Goal: Book appointment/travel/reservation

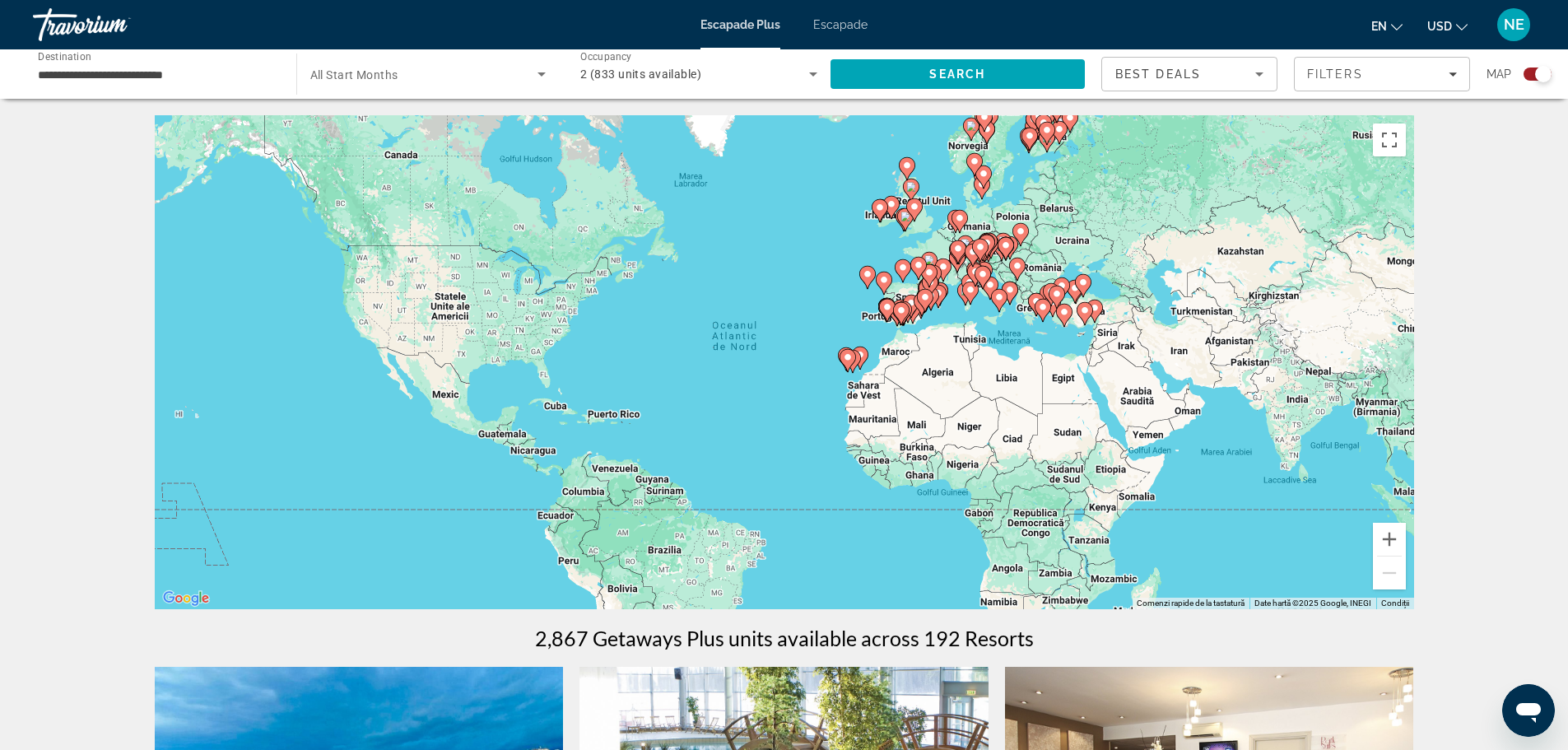
click at [854, 358] on icon "Conținut principal" at bounding box center [847, 360] width 15 height 21
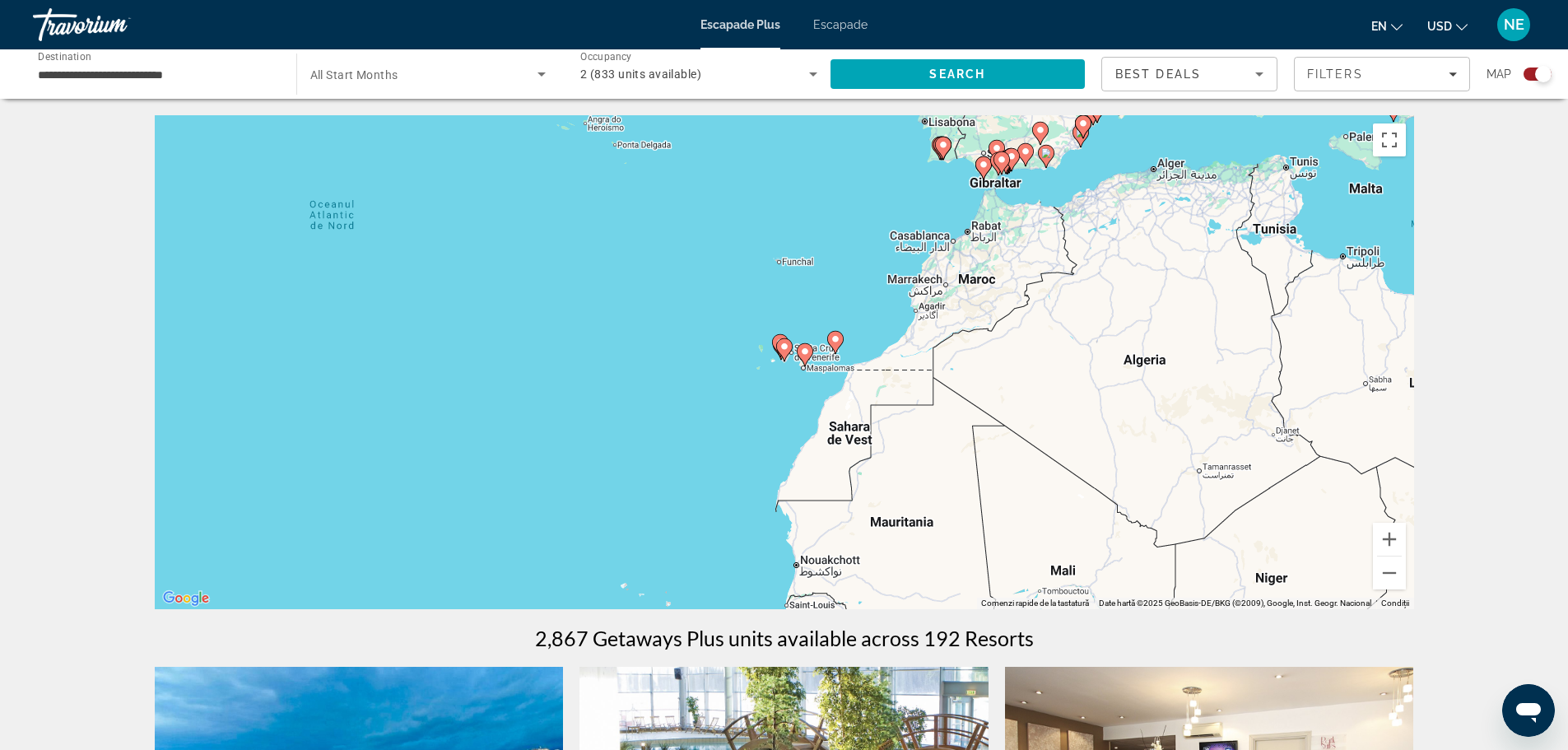
click at [837, 345] on icon "Conținut principal" at bounding box center [835, 342] width 15 height 21
type input "**********"
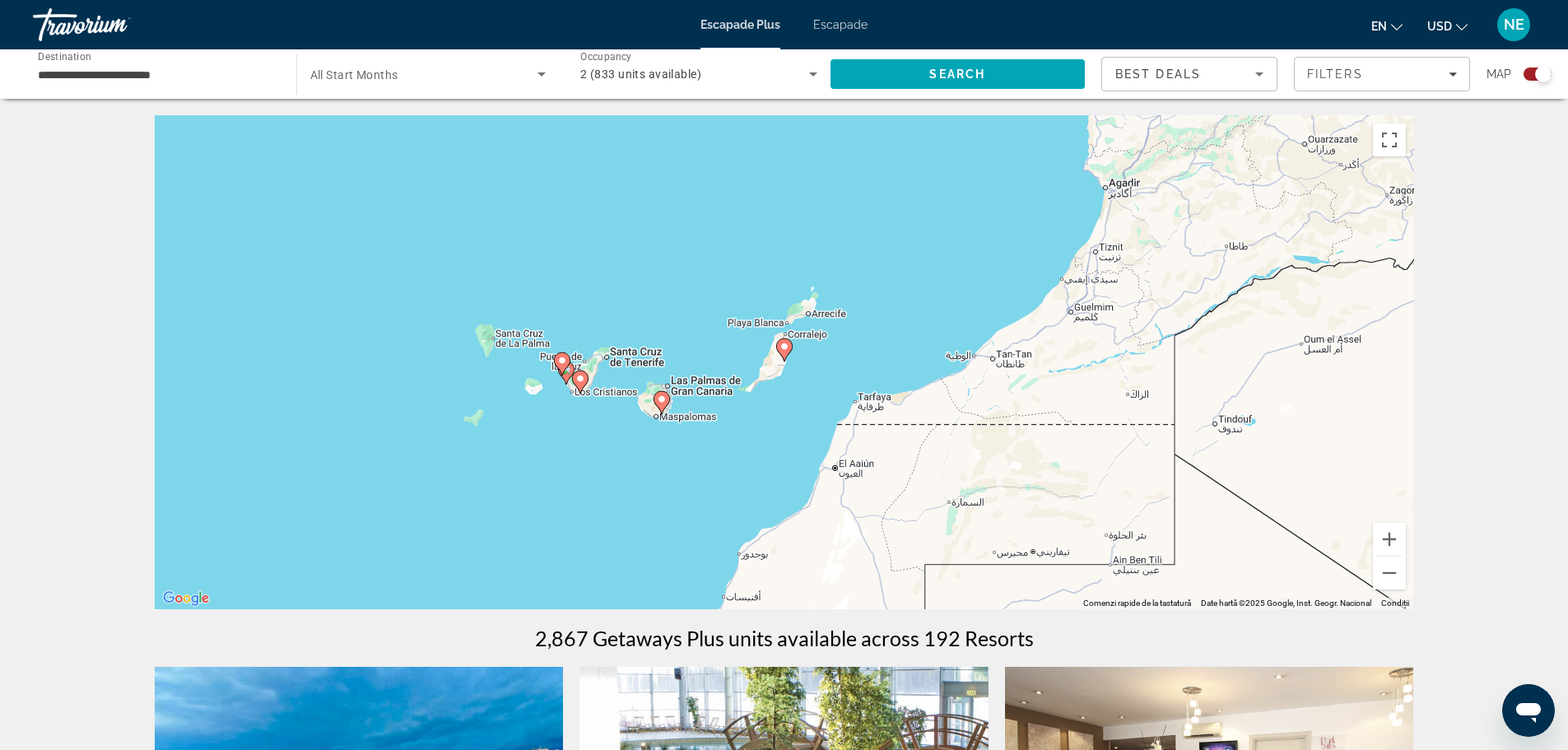
click at [583, 380] on image "Conținut principal" at bounding box center [581, 379] width 10 height 10
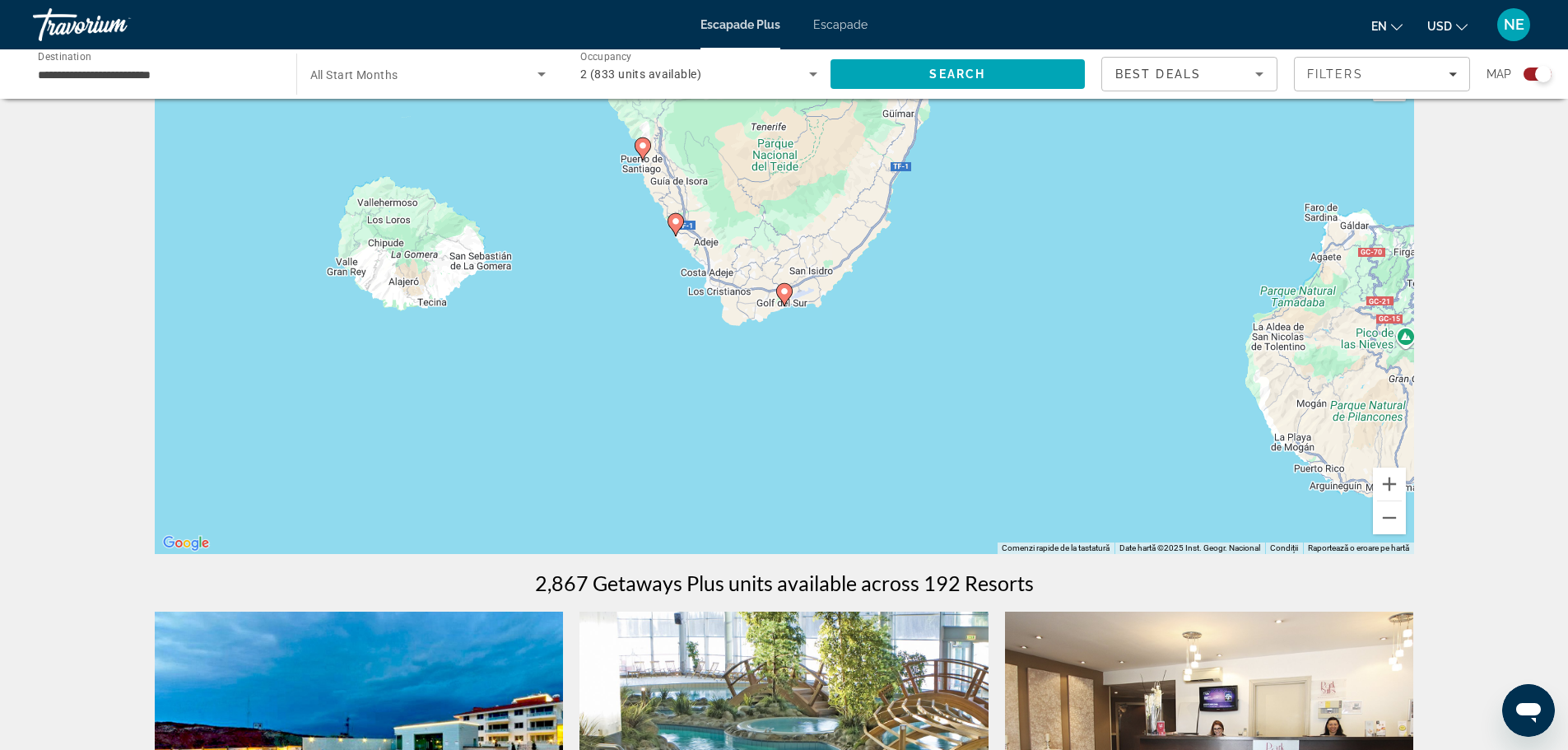
scroll to position [56, 0]
click at [784, 293] on image "Conținut principal" at bounding box center [785, 290] width 10 height 10
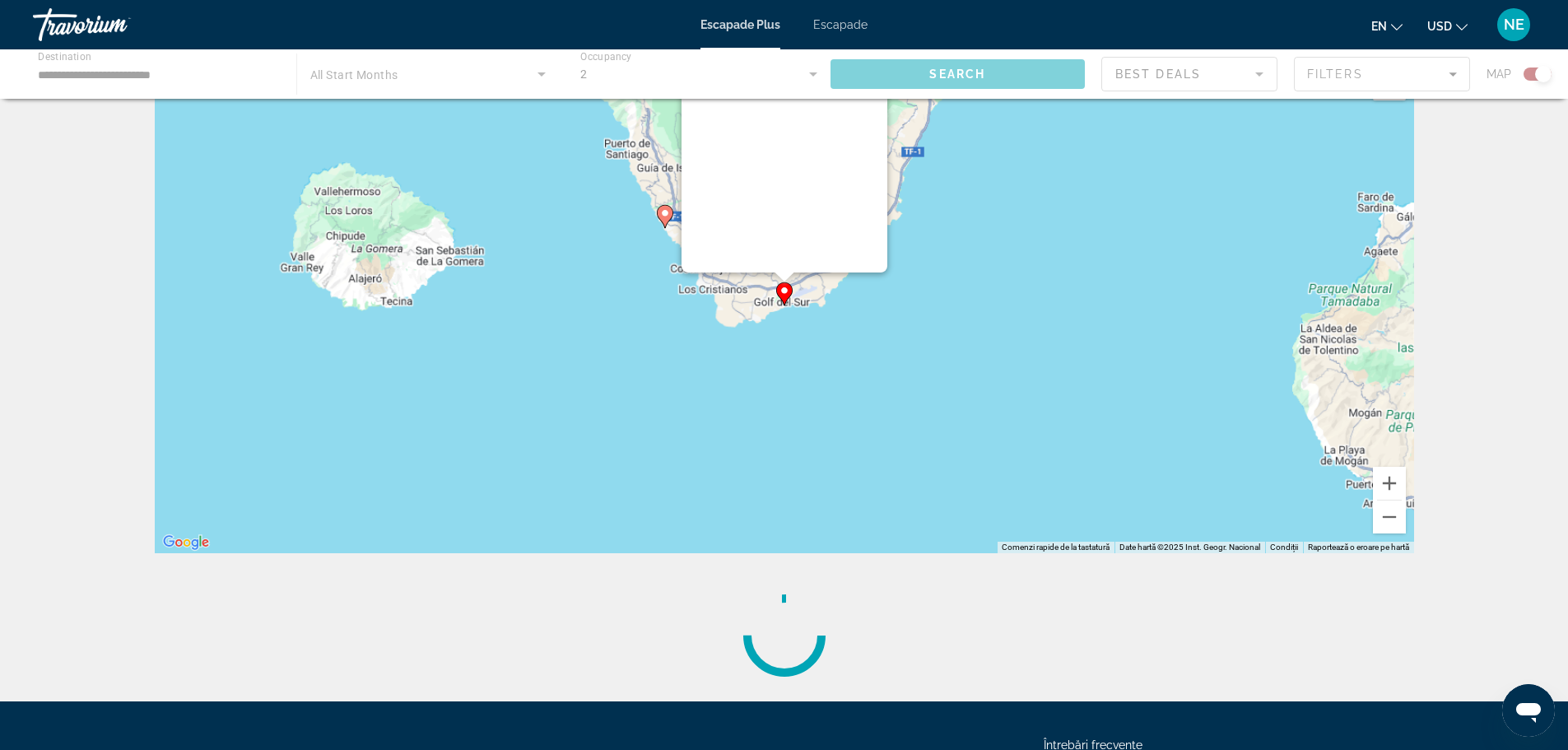
scroll to position [0, 0]
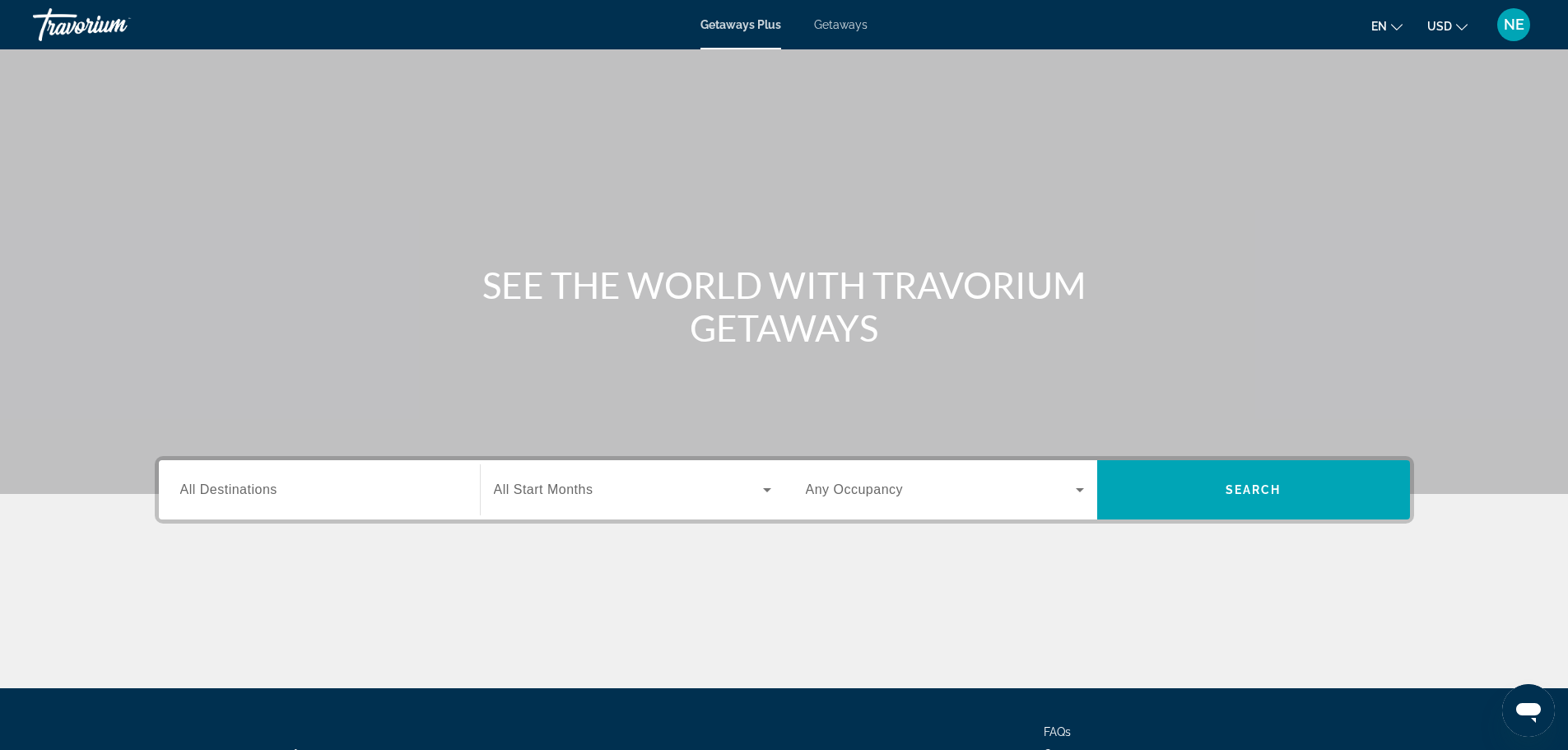
click at [276, 505] on div "Search widget" at bounding box center [319, 490] width 278 height 47
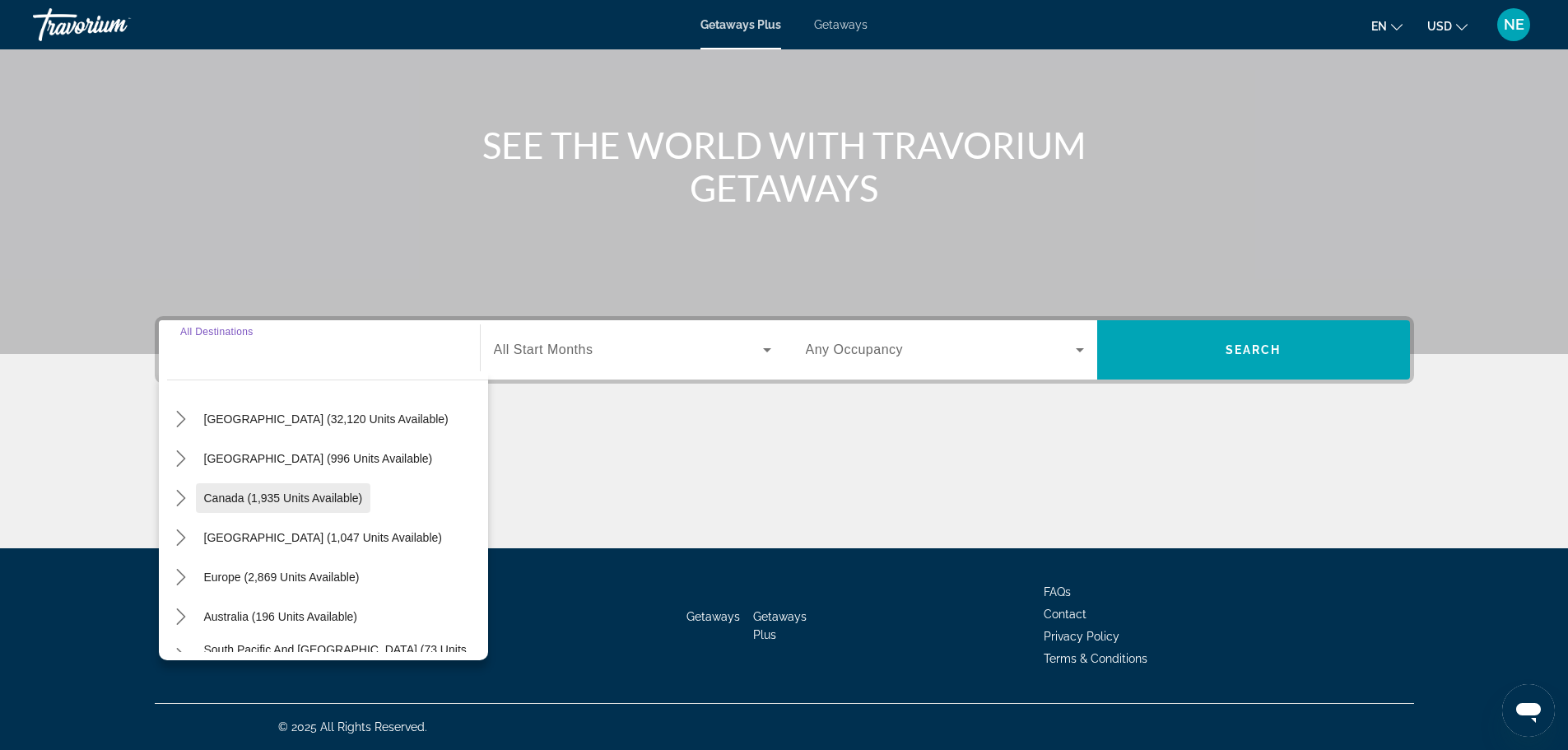
scroll to position [46, 0]
click at [270, 572] on span "Europe (2,869 units available)" at bounding box center [282, 575] width 156 height 13
type input "**********"
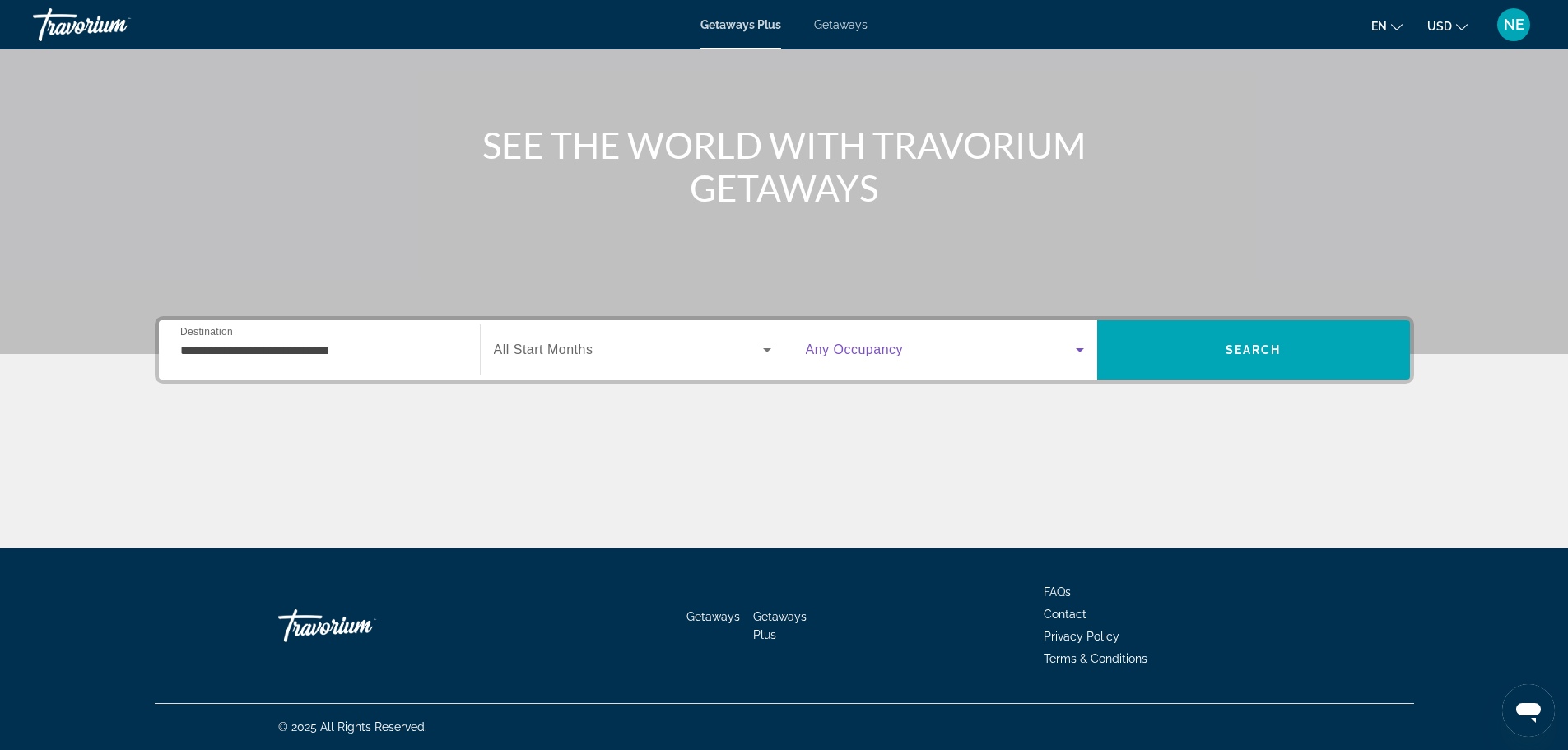
click at [1078, 348] on icon "Search widget" at bounding box center [1080, 350] width 8 height 4
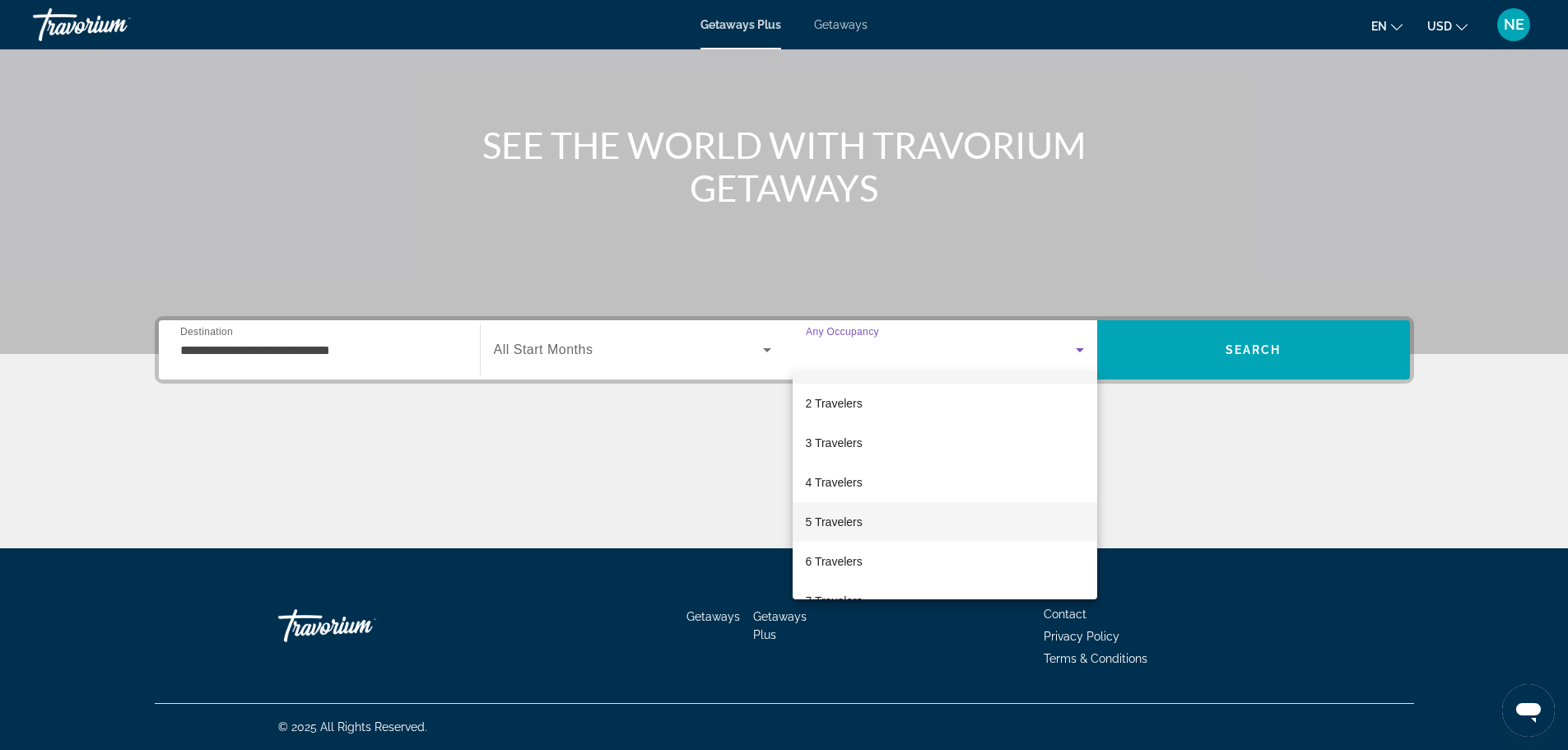
scroll to position [48, 0]
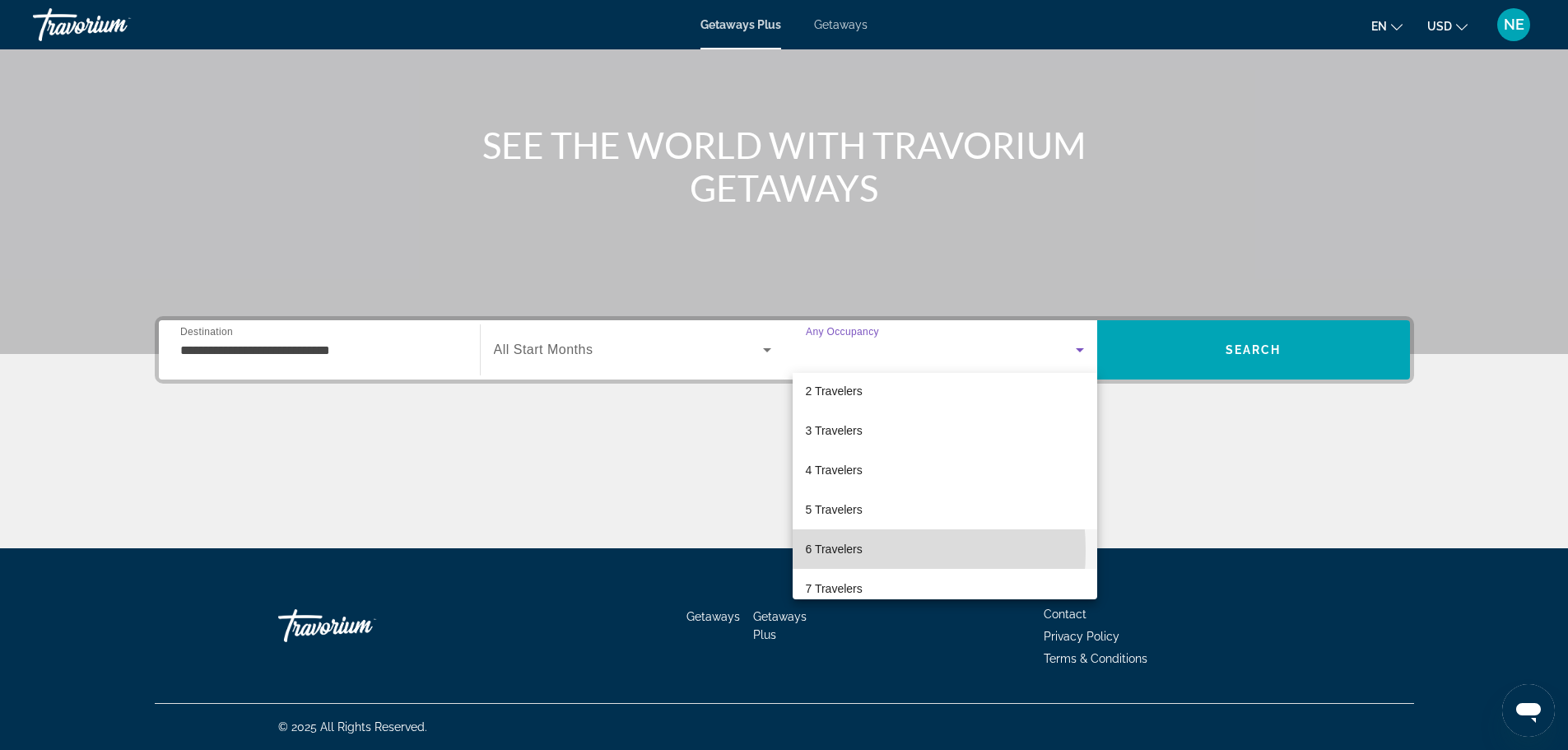
click at [822, 551] on span "6 Travelers" at bounding box center [834, 550] width 57 height 20
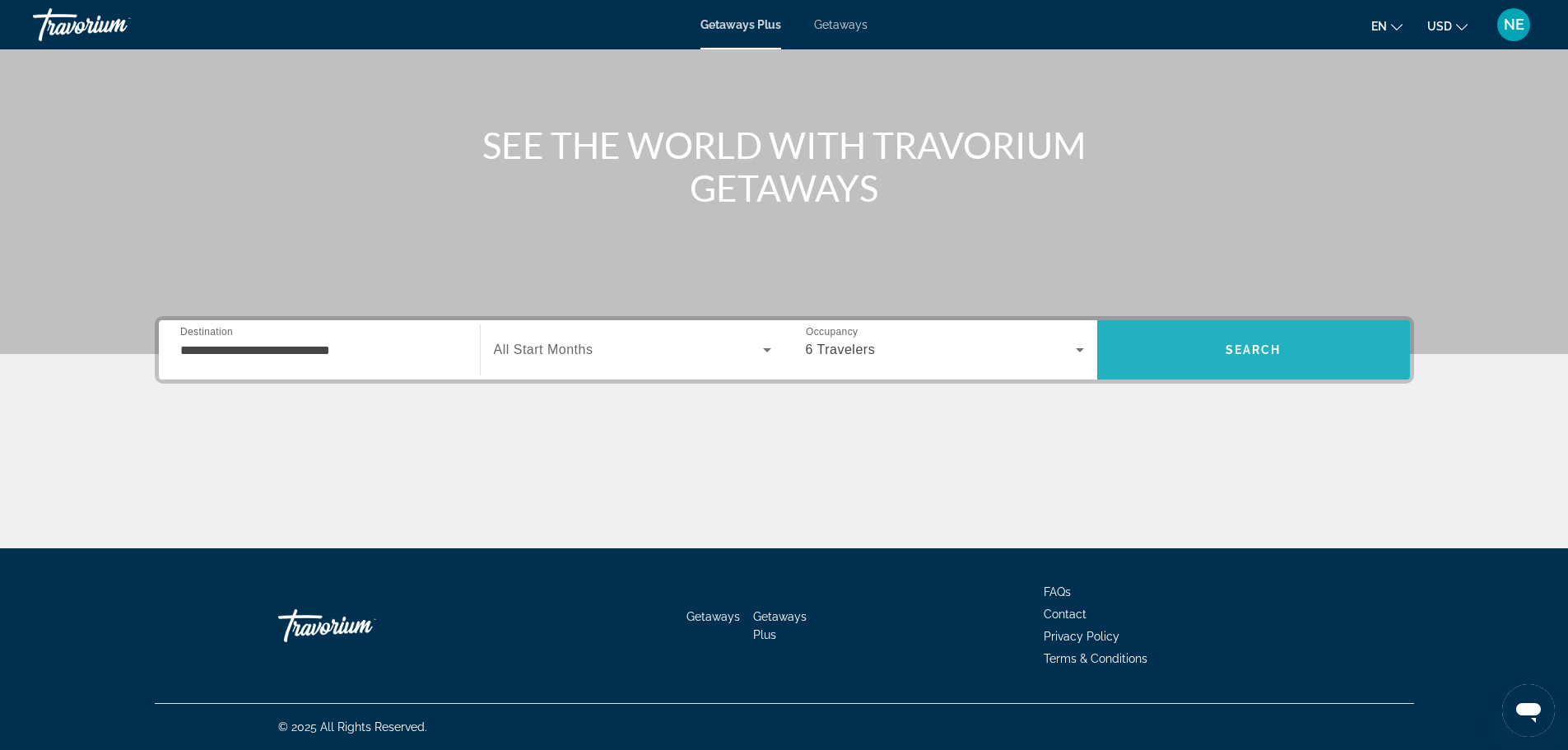
click at [1248, 346] on span "Search" at bounding box center [1254, 349] width 56 height 13
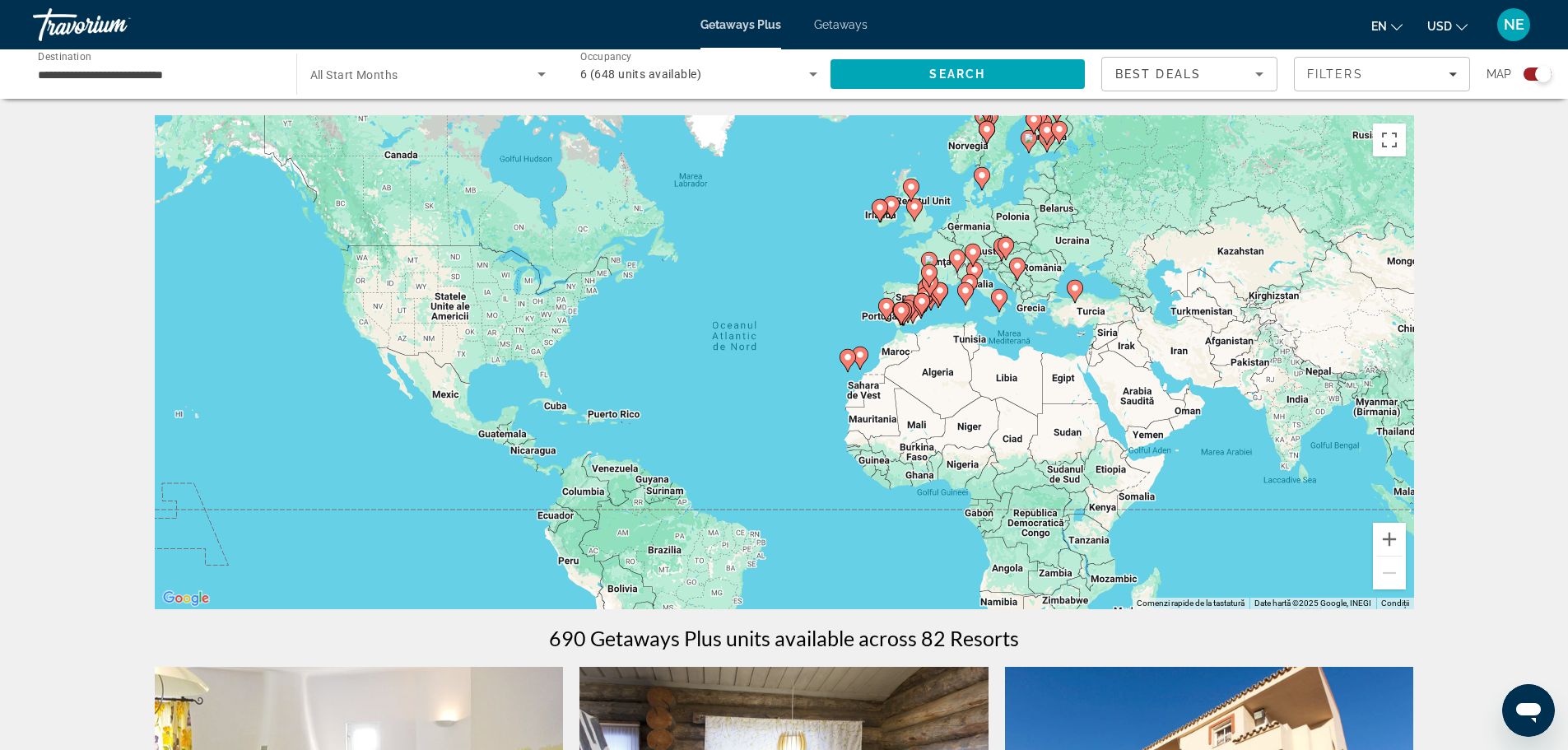
click at [845, 378] on div "Ca să activezi tragerea cu ajutorul tastaturii, apasă Alt + Enter. După activar…" at bounding box center [784, 362] width 1260 height 494
click at [850, 367] on icon "Main content" at bounding box center [847, 360] width 15 height 21
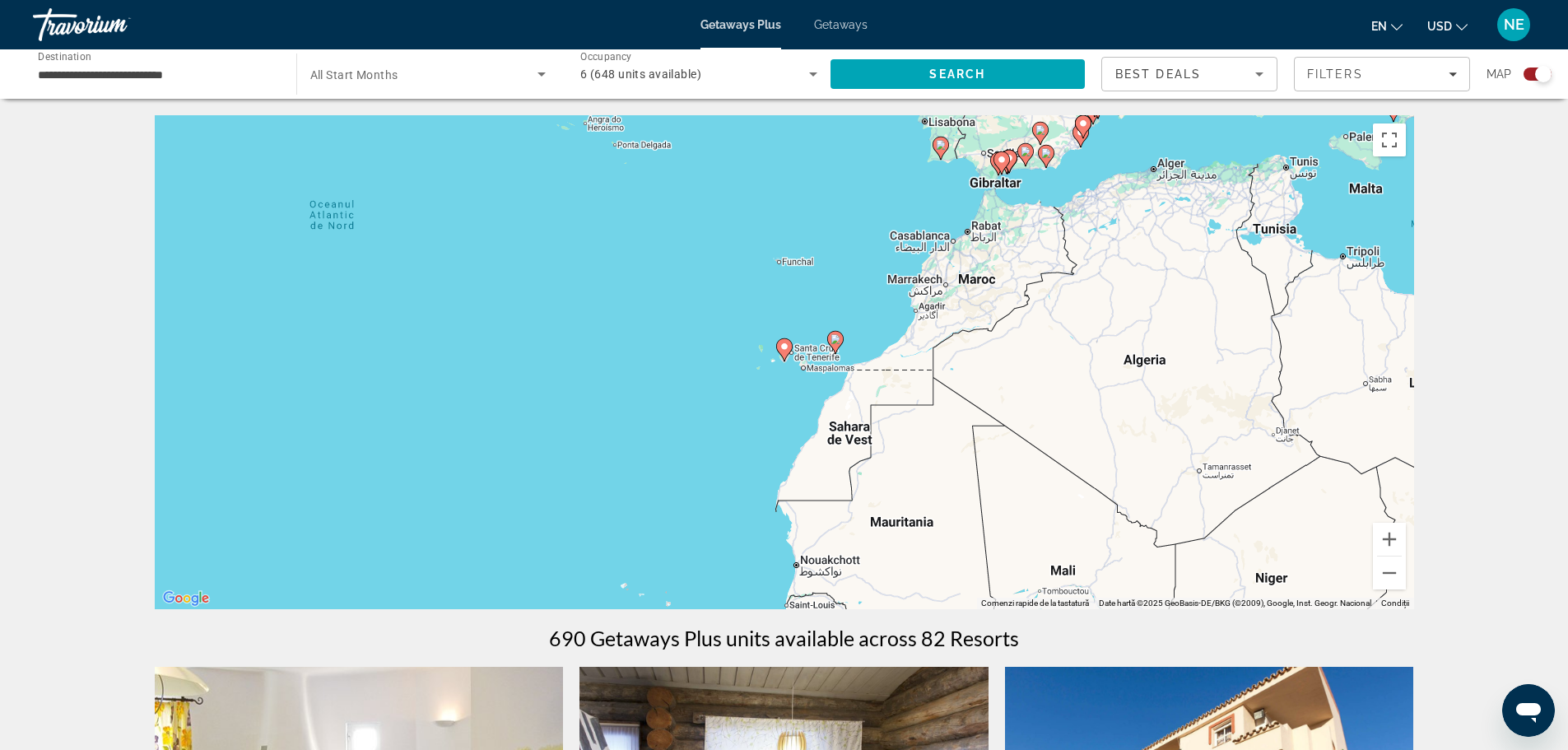
click at [790, 357] on gmp-advanced-marker "Main content" at bounding box center [784, 349] width 17 height 25
type input "**********"
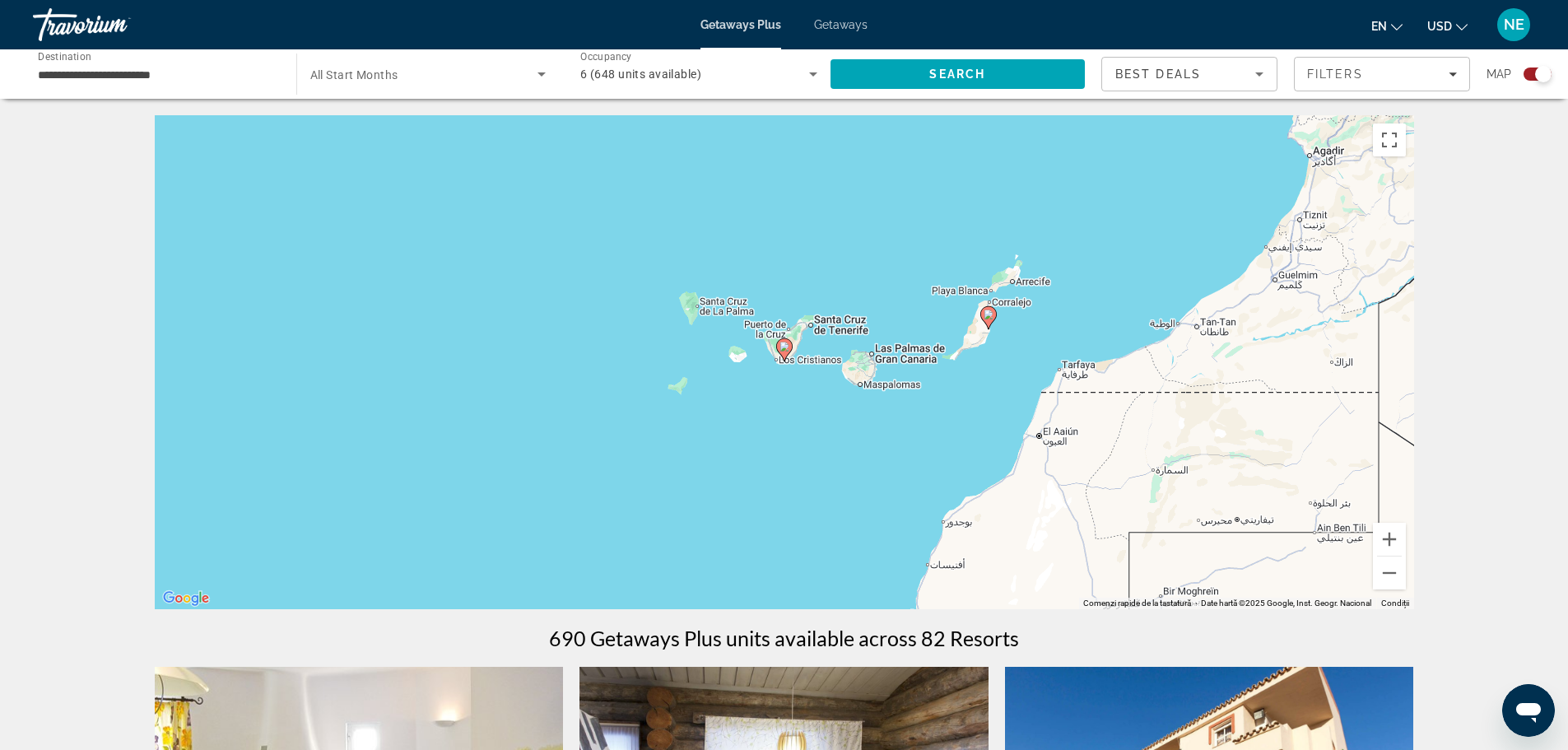
click at [780, 348] on image "Main content" at bounding box center [785, 347] width 10 height 10
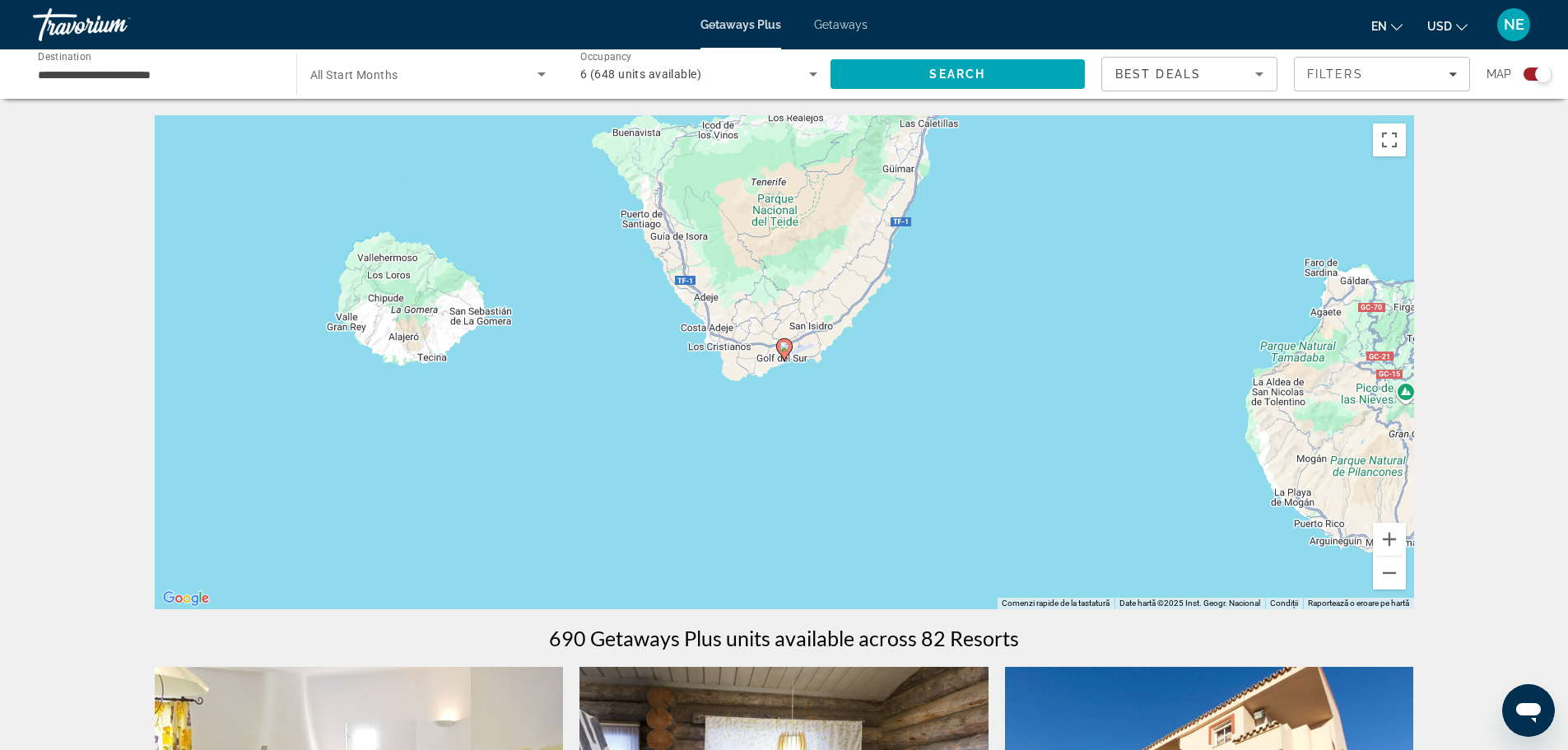
click at [784, 352] on icon "Main content" at bounding box center [783, 349] width 15 height 21
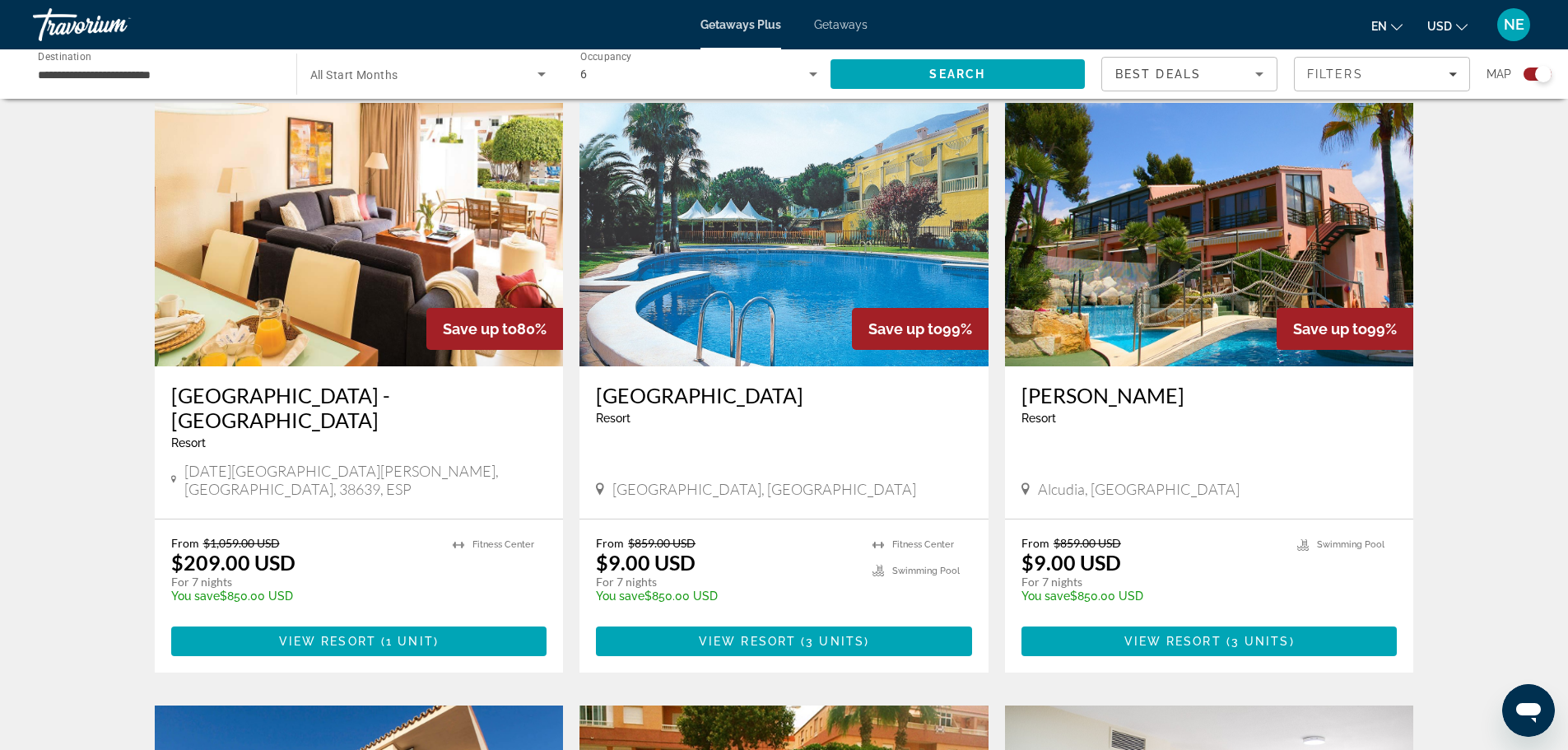
scroll to position [564, 0]
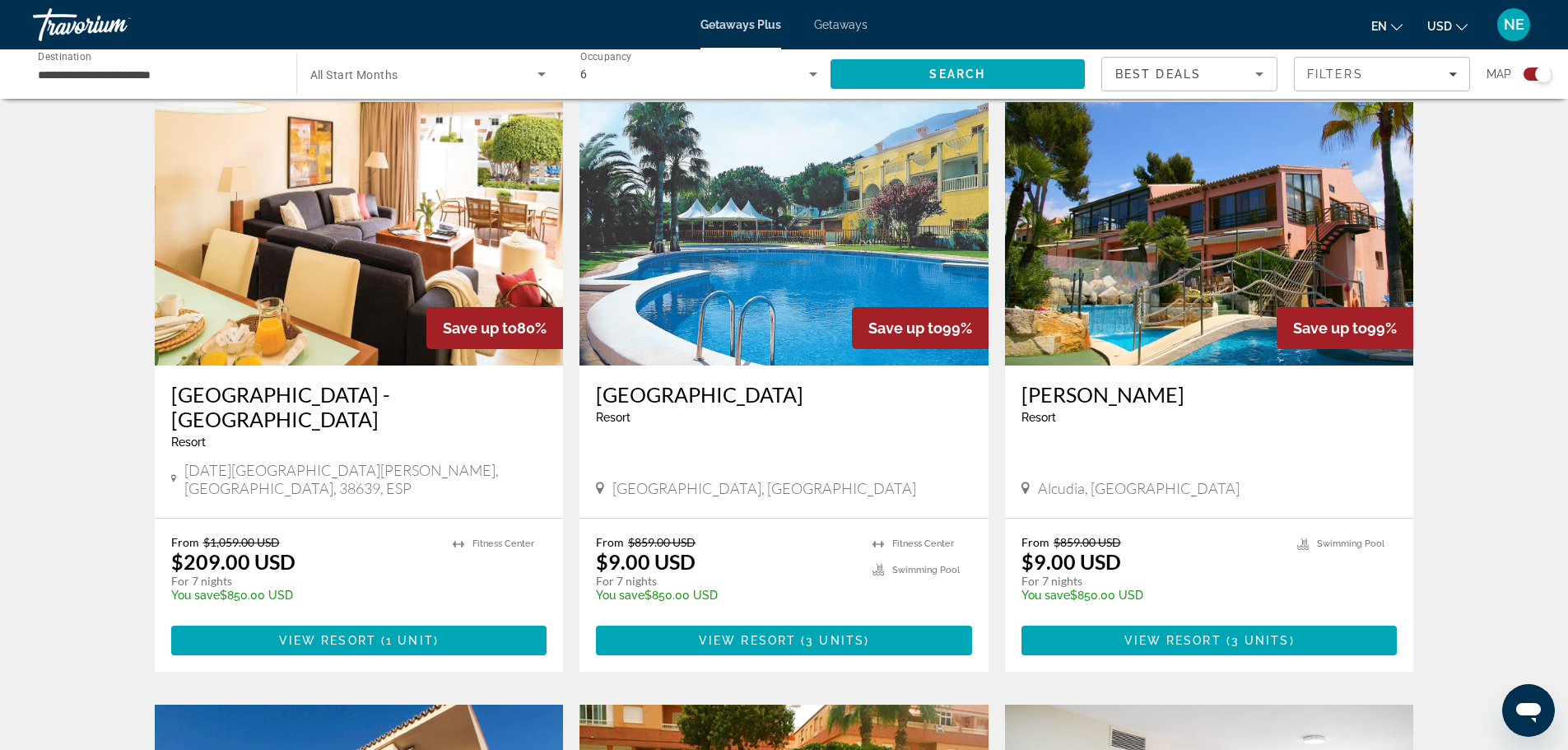
click at [328, 274] on img "Main content" at bounding box center [359, 233] width 409 height 263
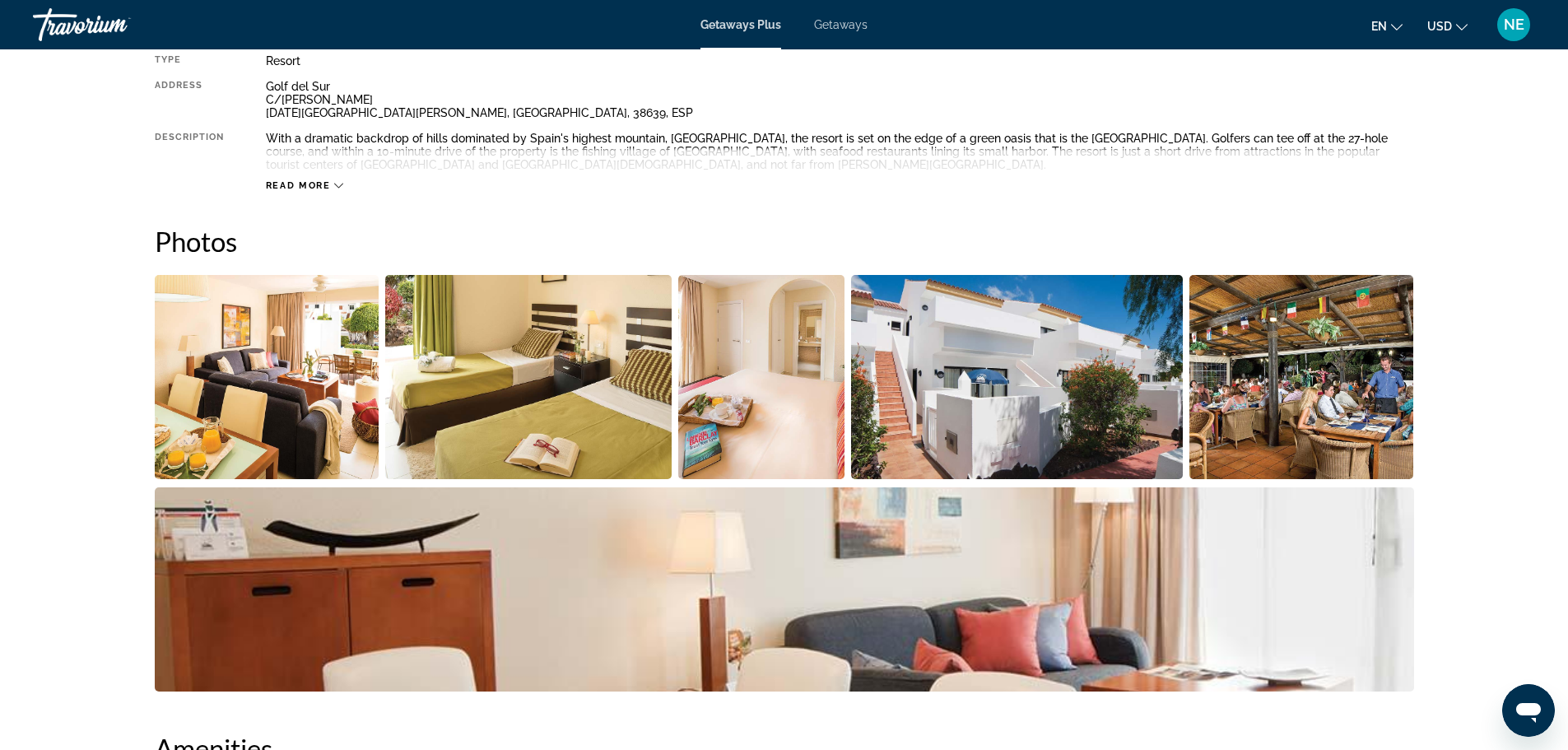
scroll to position [621, 0]
click at [232, 382] on img "Open full-screen image slider" at bounding box center [266, 376] width 224 height 204
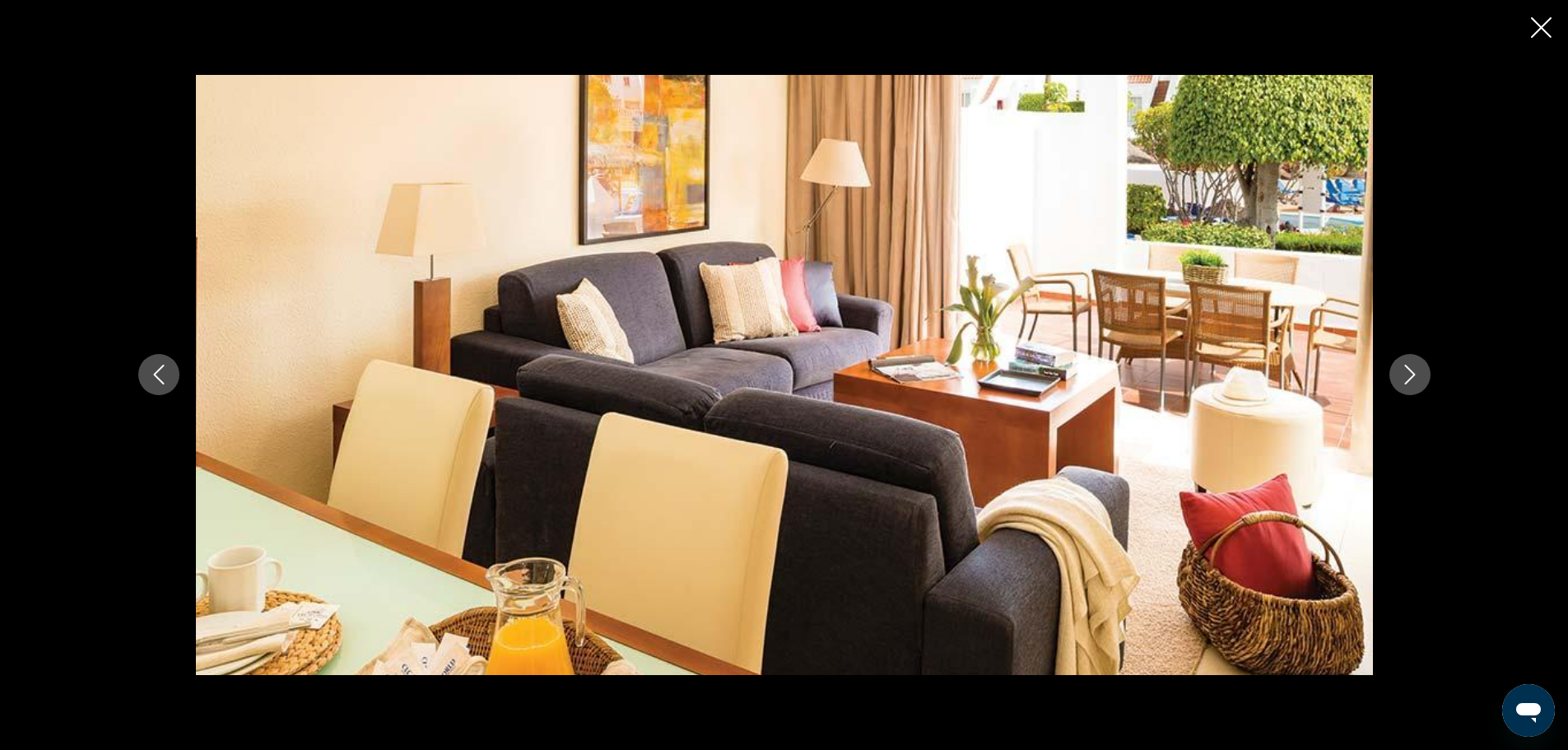
click at [1407, 379] on icon "Next image" at bounding box center [1410, 375] width 20 height 20
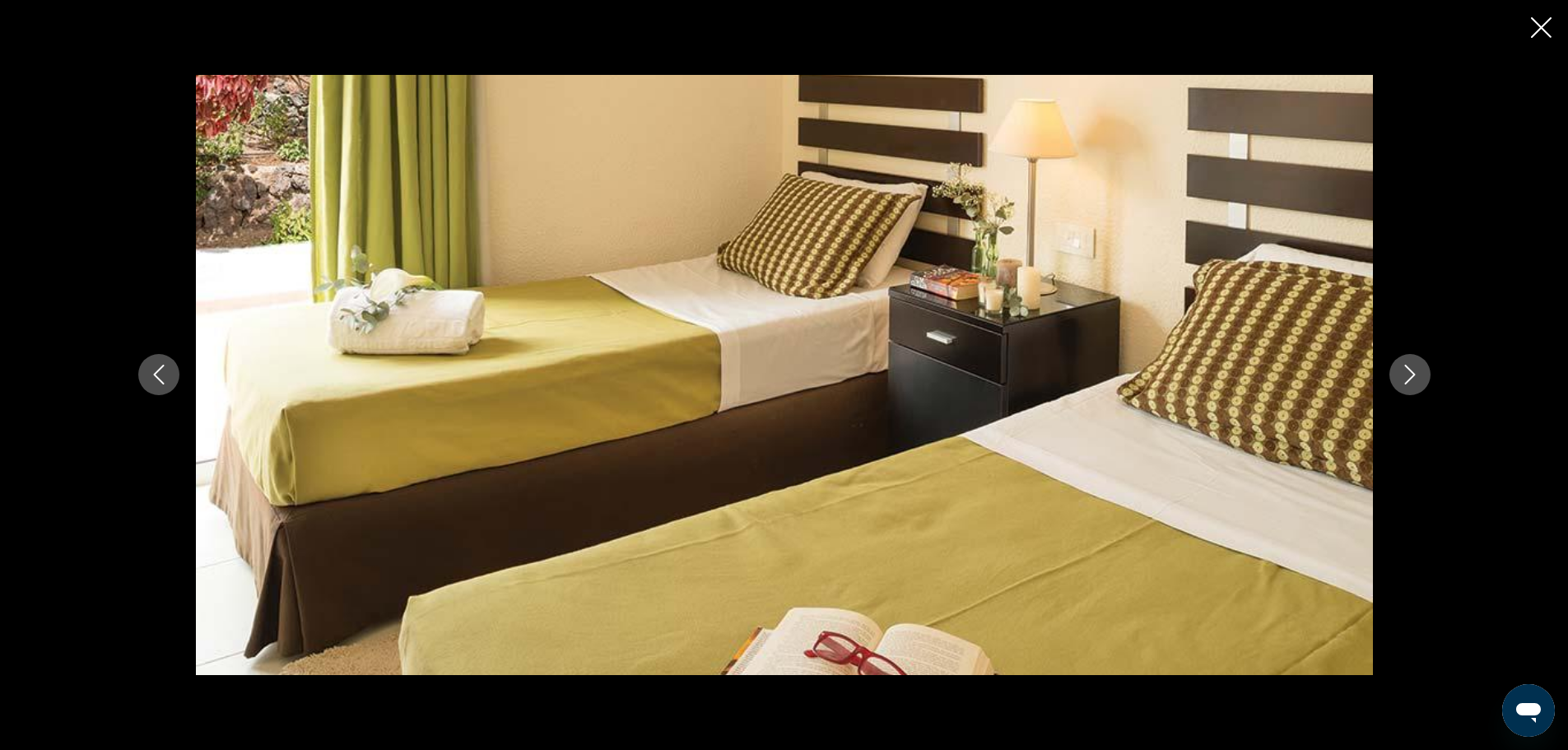
click at [1407, 379] on icon "Next image" at bounding box center [1410, 375] width 20 height 20
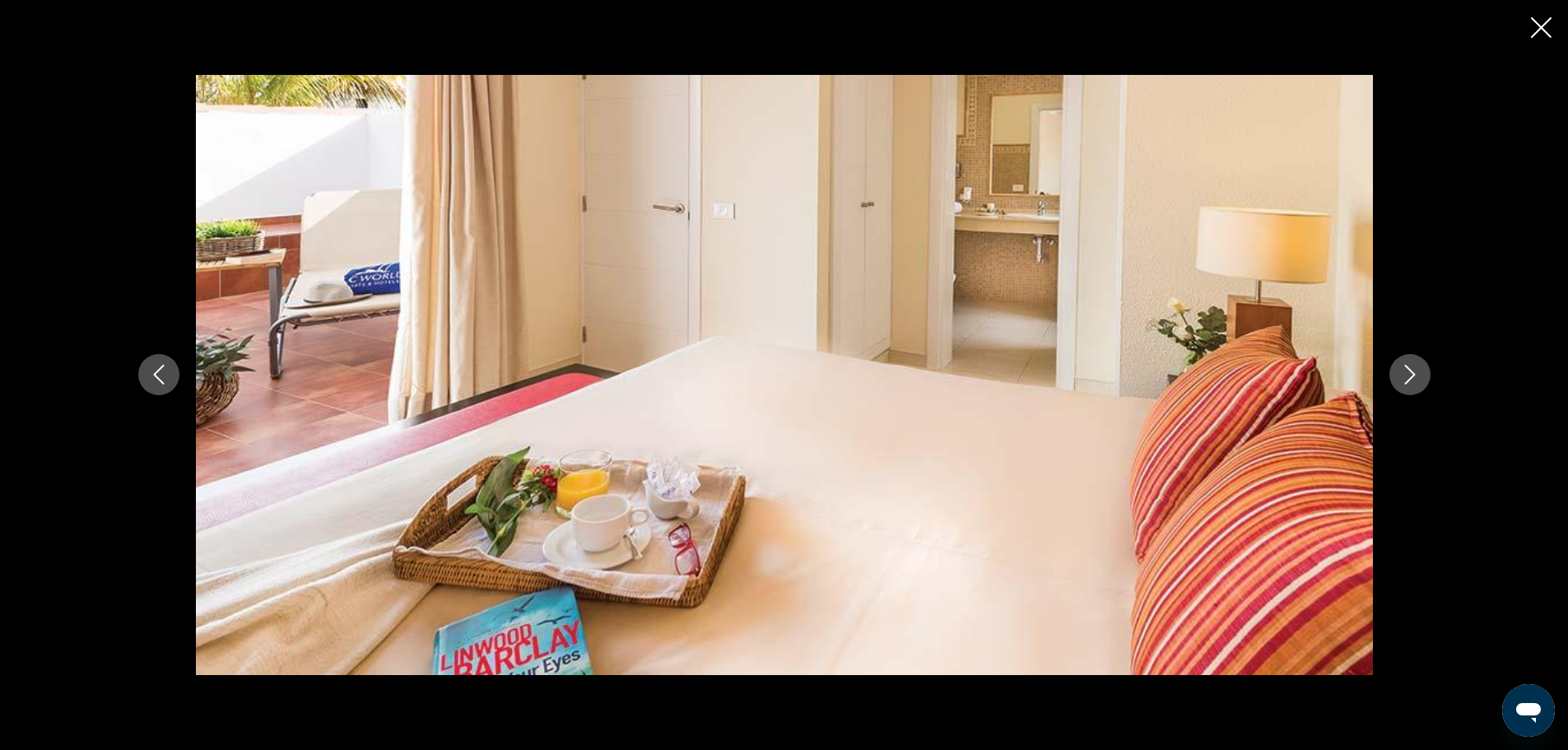
click at [1407, 379] on icon "Next image" at bounding box center [1410, 375] width 20 height 20
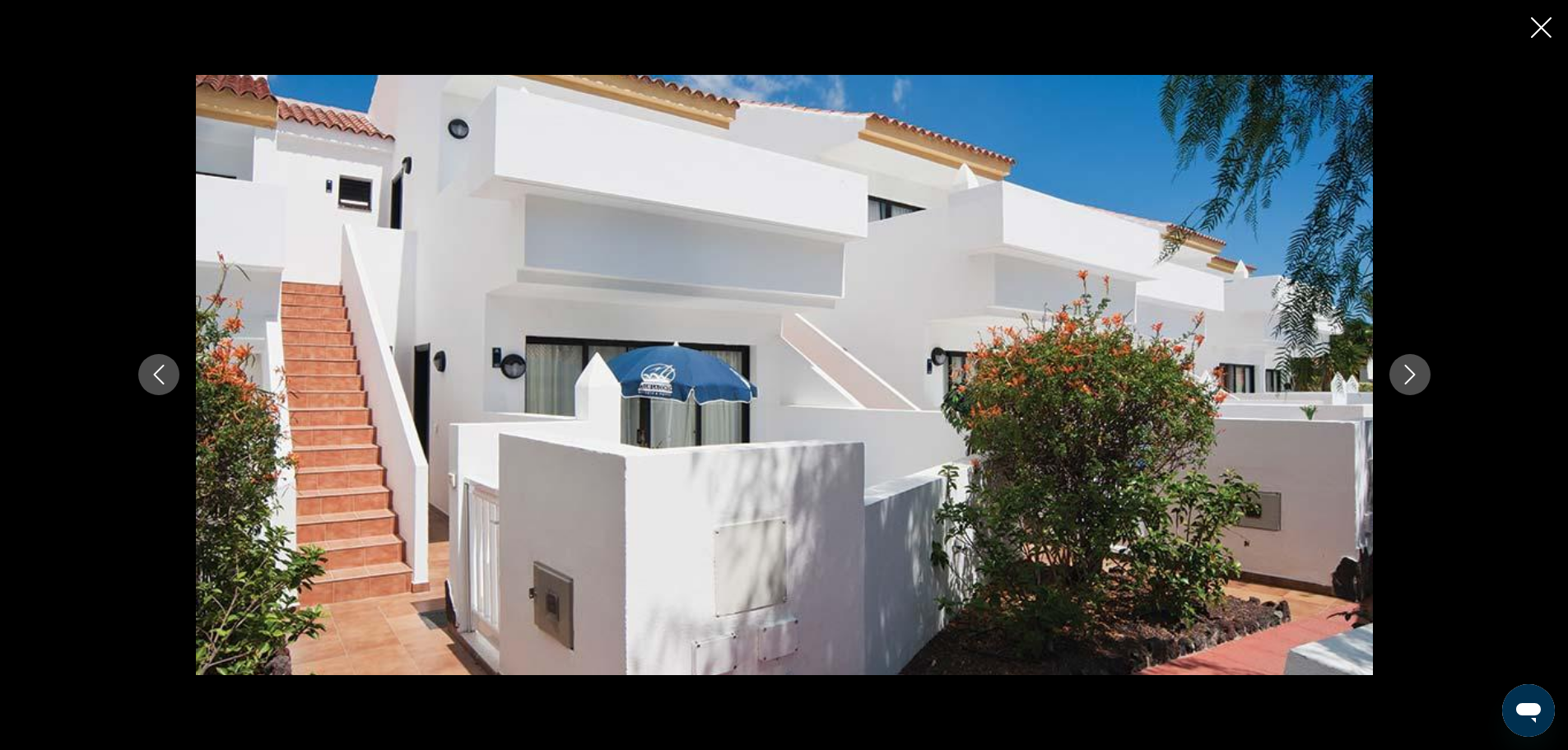
click at [1407, 379] on icon "Next image" at bounding box center [1410, 375] width 20 height 20
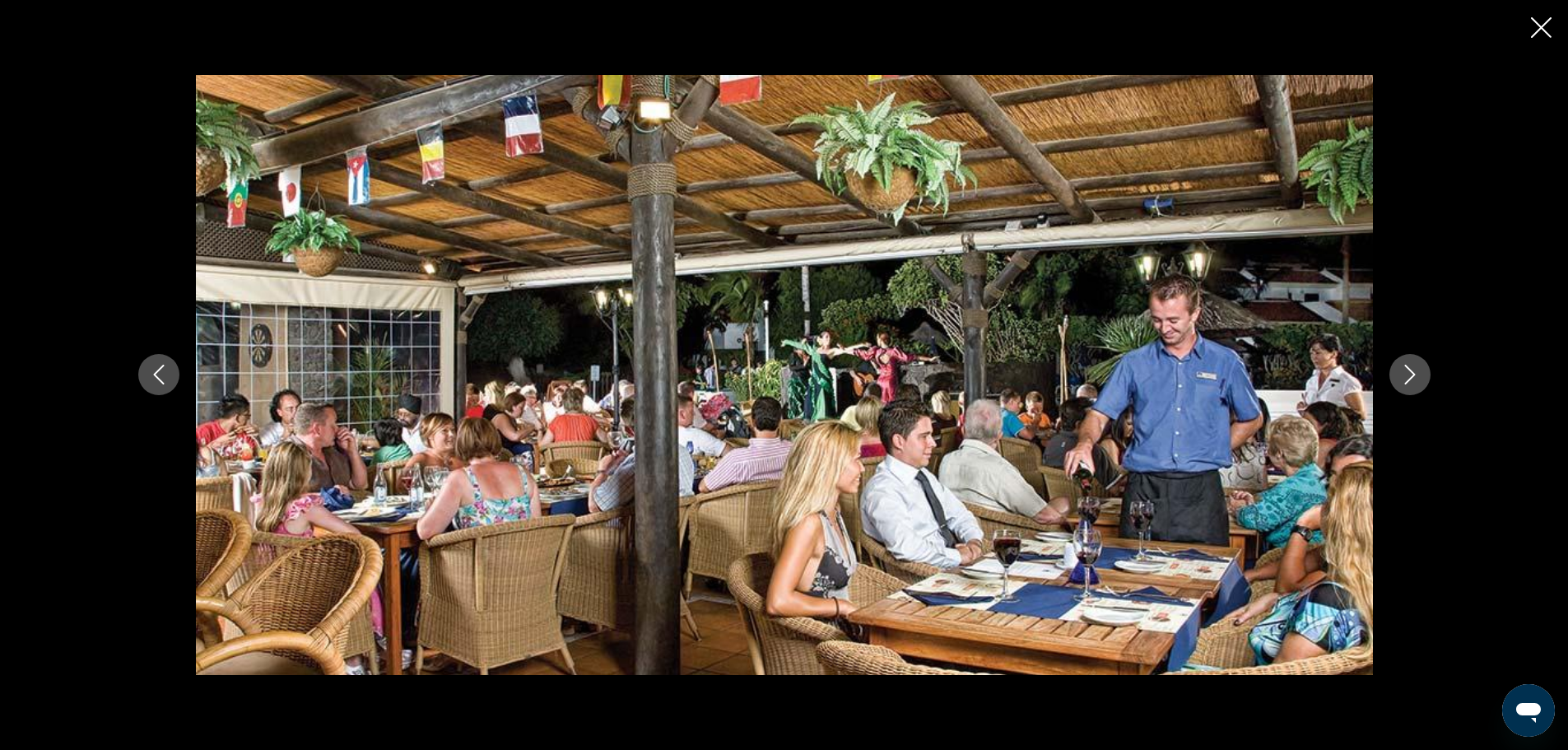
click at [1407, 379] on icon "Next image" at bounding box center [1410, 375] width 20 height 20
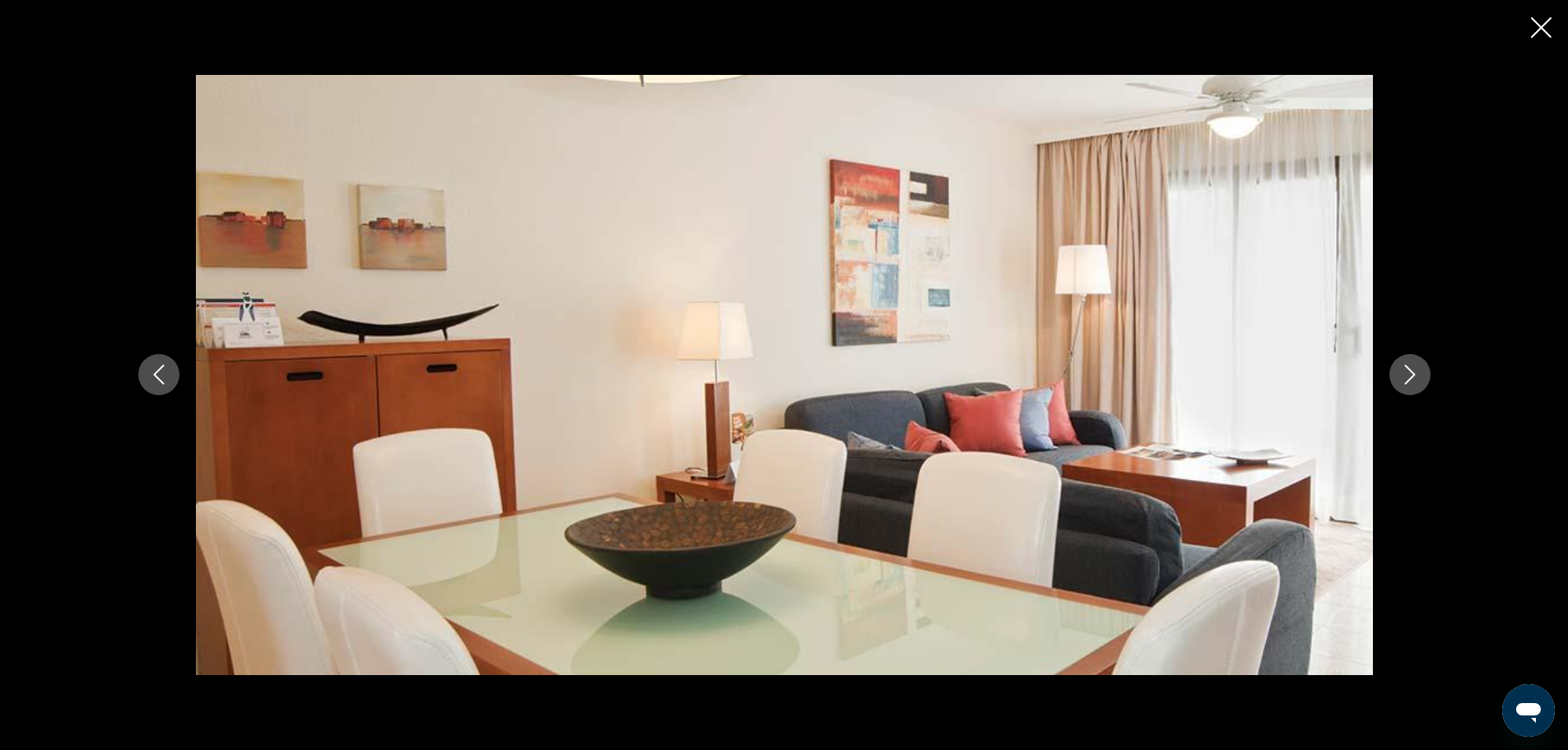
click at [1407, 379] on icon "Next image" at bounding box center [1410, 375] width 20 height 20
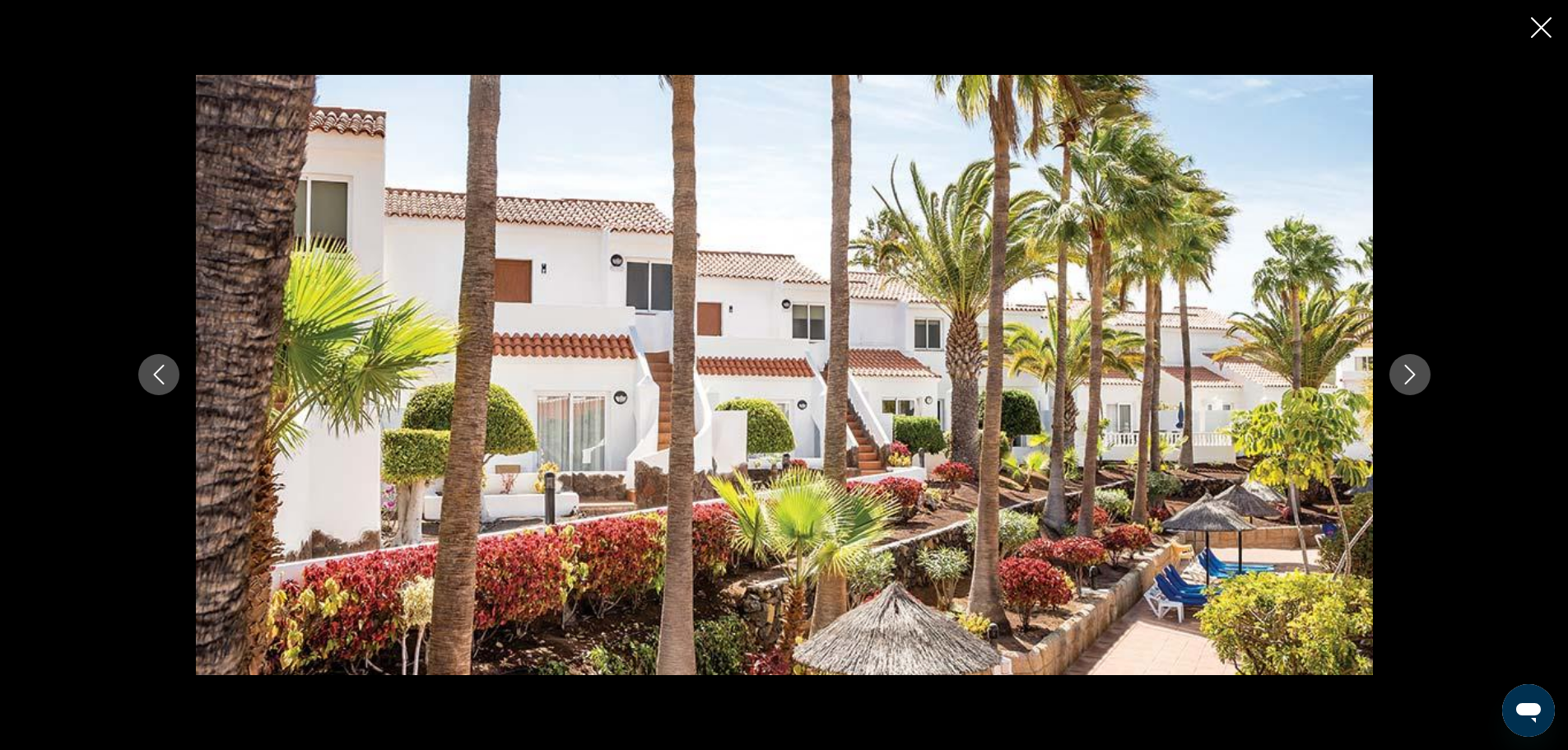
click at [1407, 379] on icon "Next image" at bounding box center [1410, 375] width 20 height 20
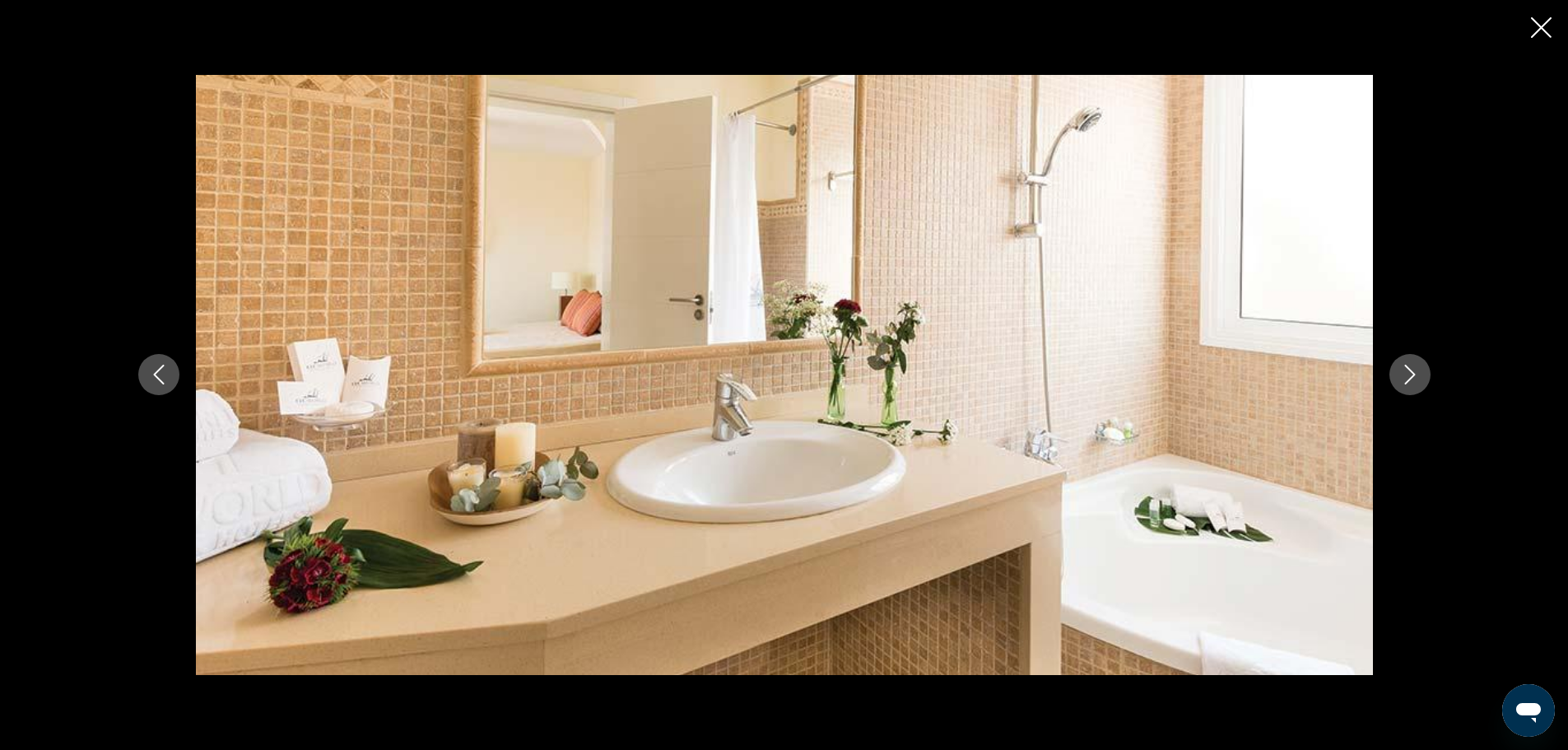
click at [1407, 379] on icon "Next image" at bounding box center [1410, 375] width 20 height 20
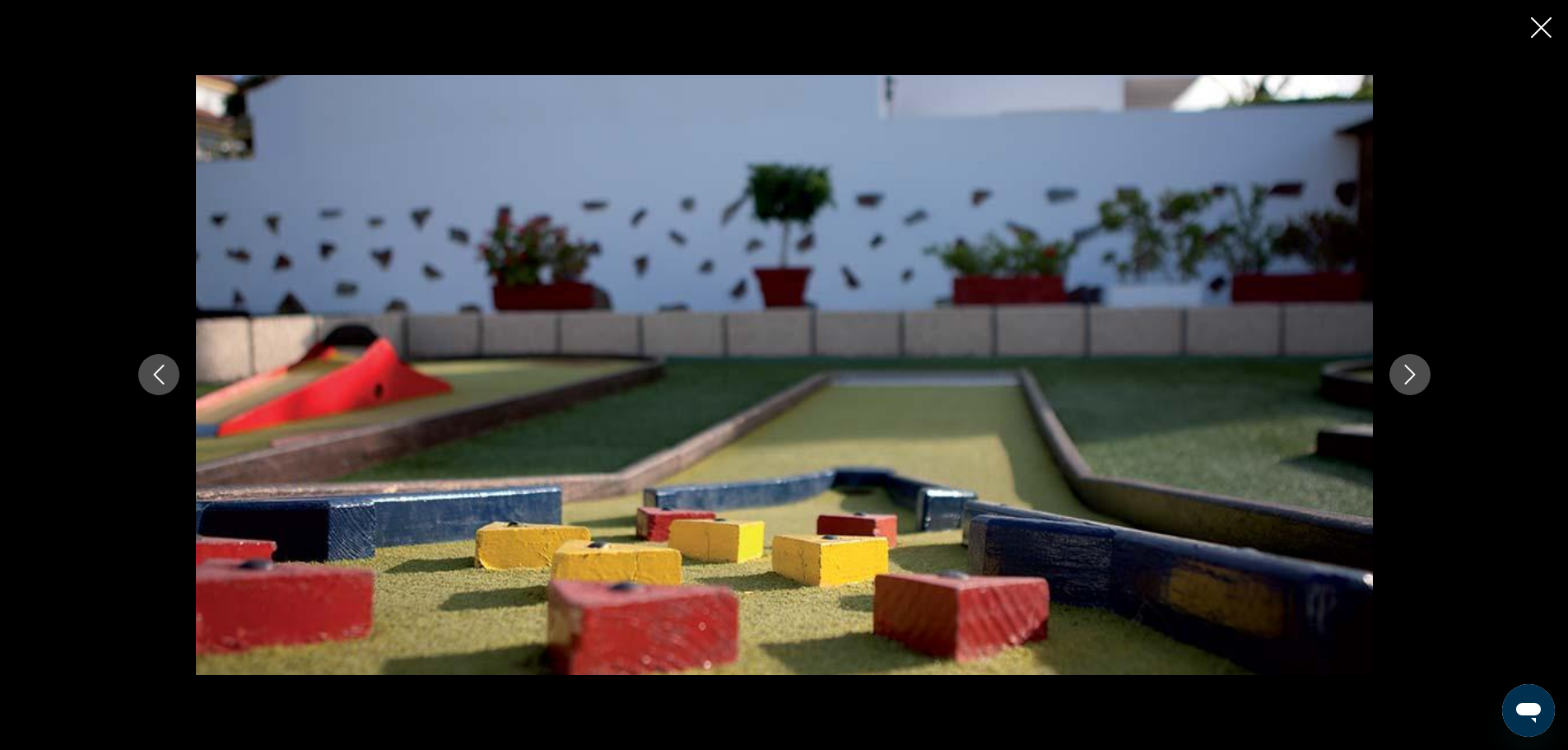
click at [1407, 379] on icon "Next image" at bounding box center [1410, 375] width 20 height 20
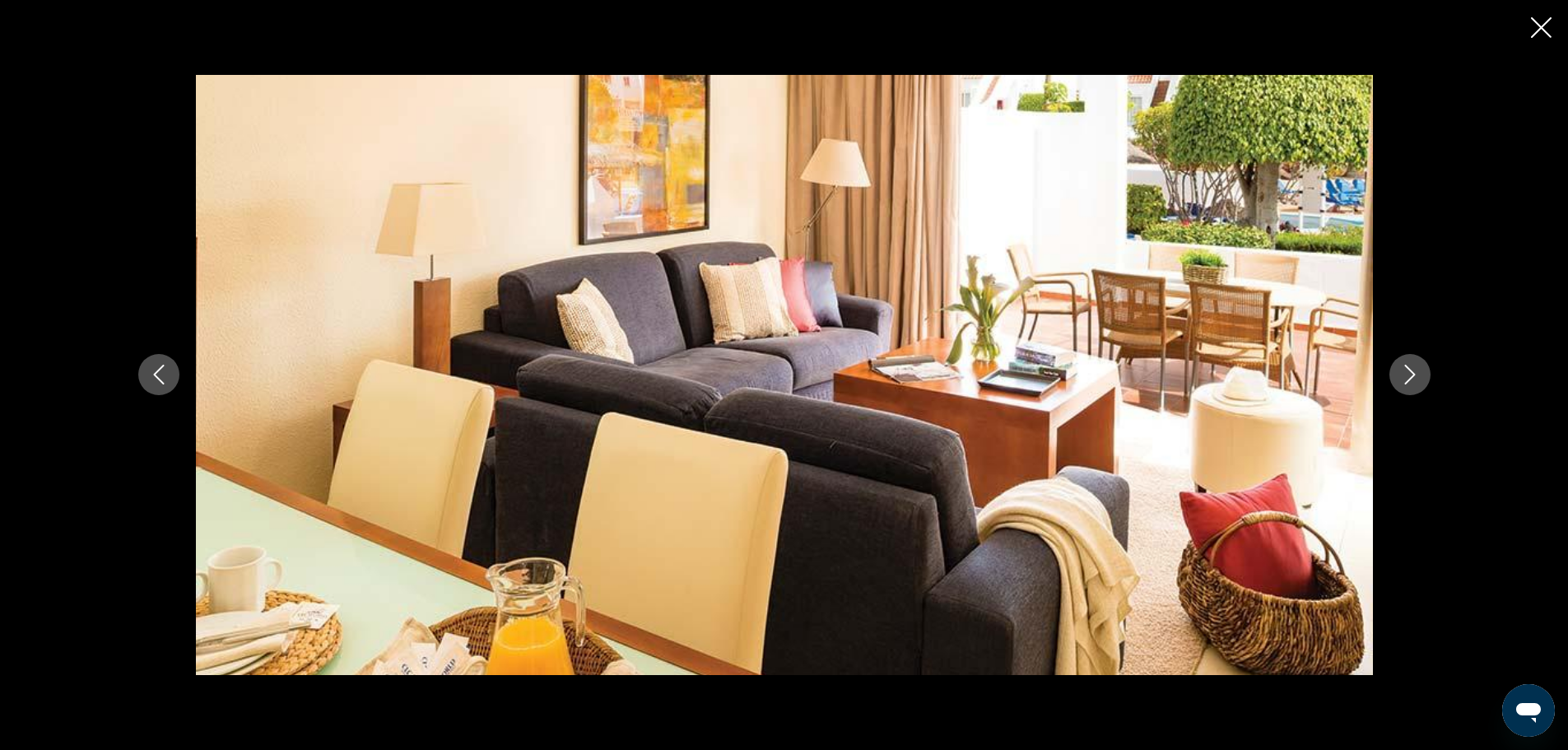
click at [1407, 379] on icon "Next image" at bounding box center [1410, 375] width 20 height 20
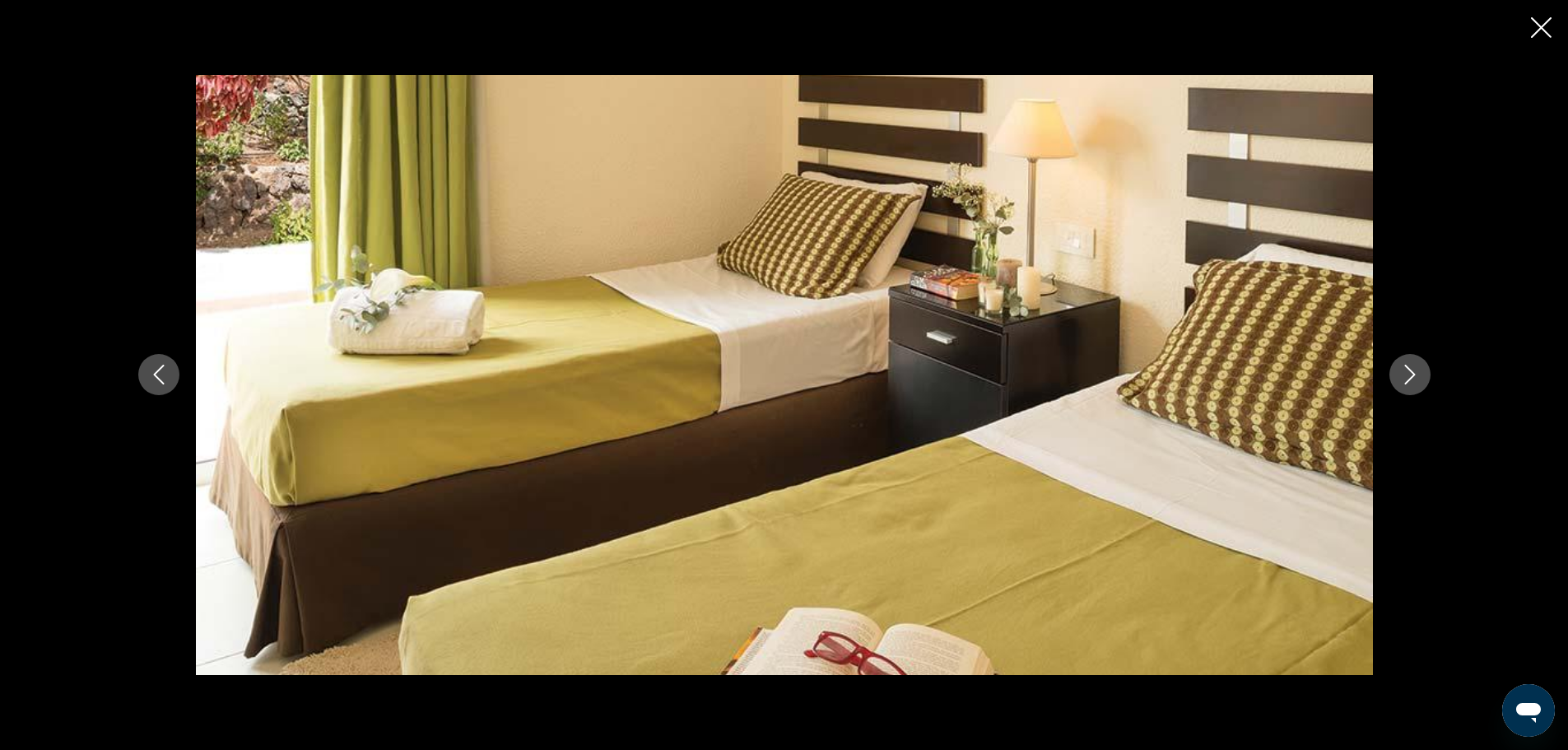
click at [1407, 379] on icon "Next image" at bounding box center [1410, 375] width 20 height 20
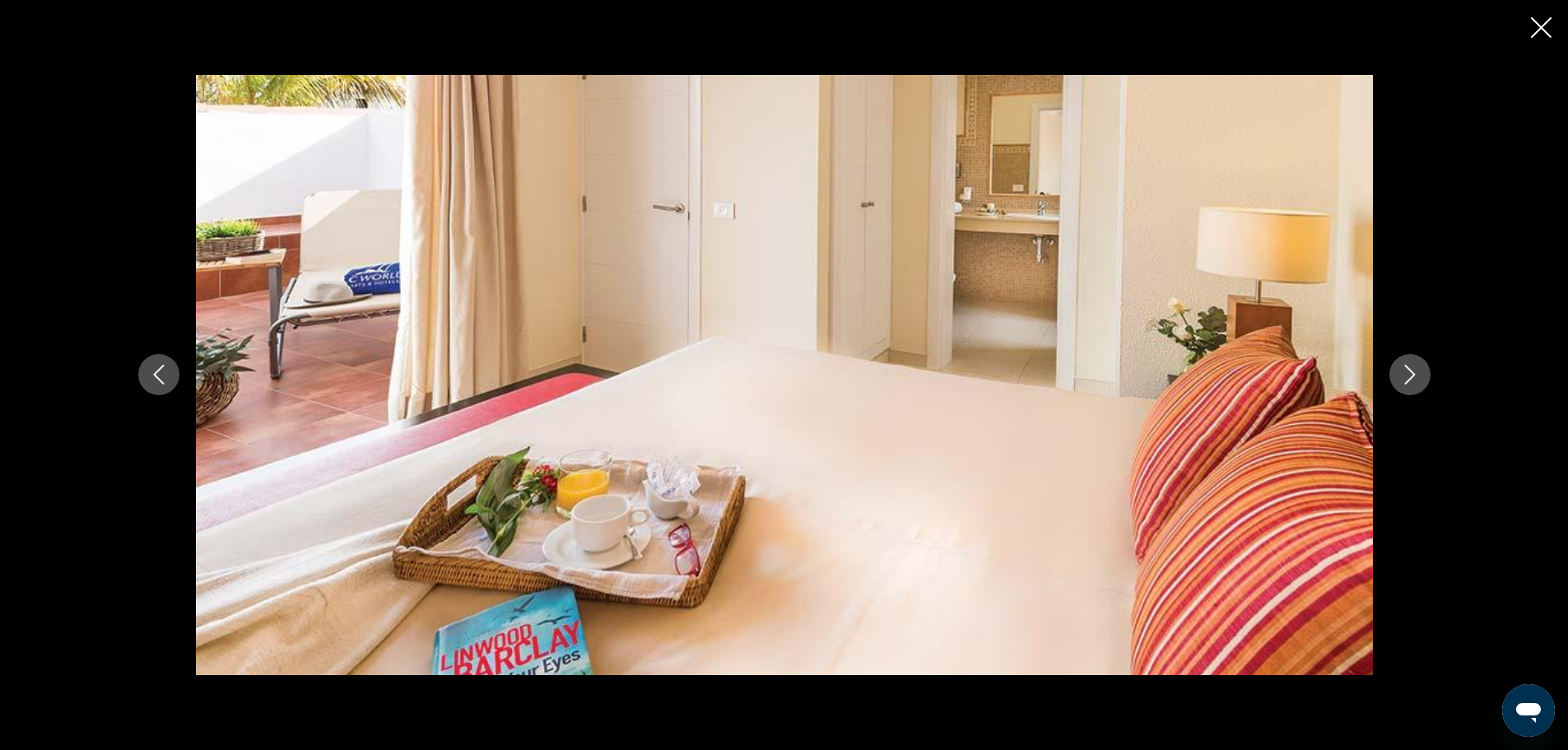
click at [1407, 379] on icon "Next image" at bounding box center [1410, 375] width 20 height 20
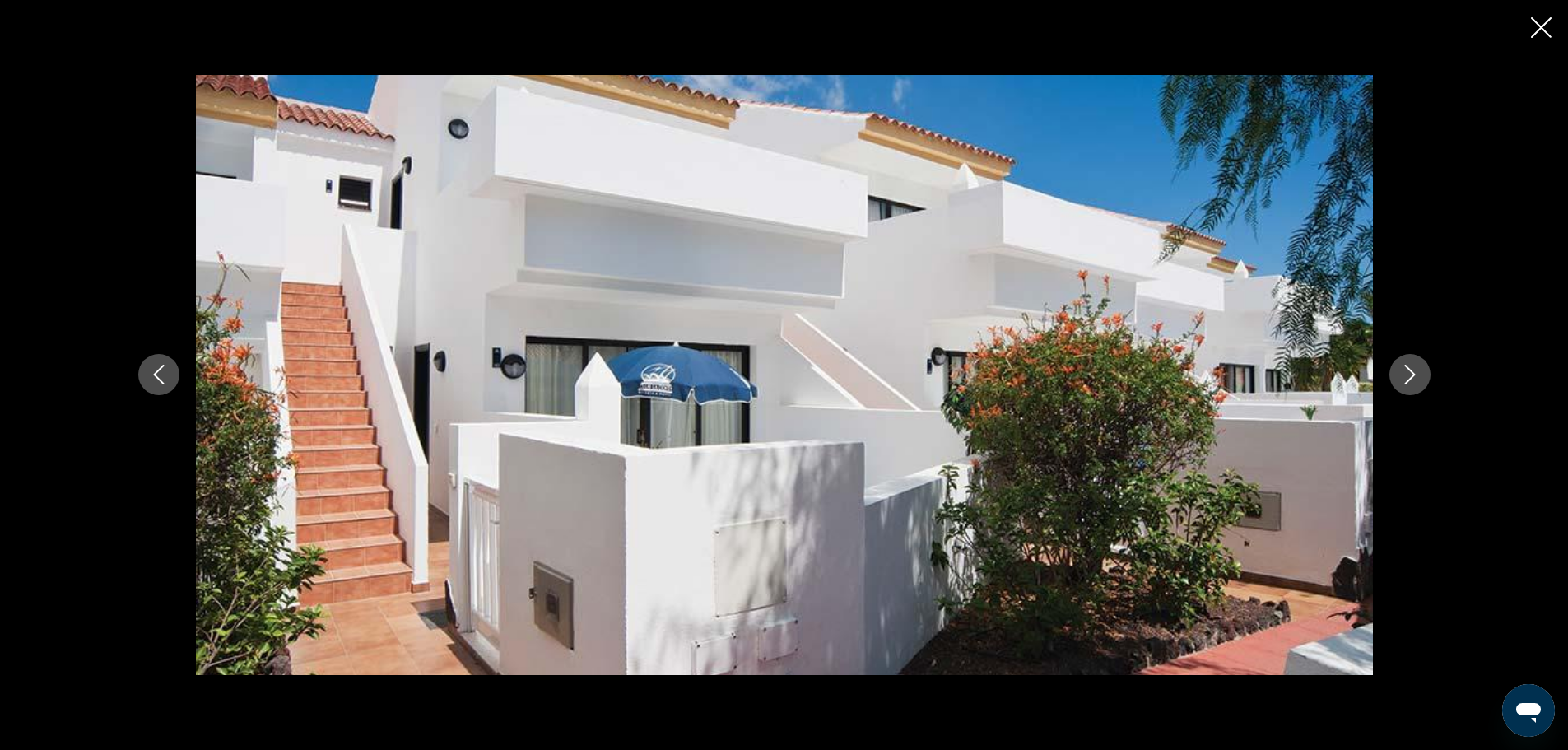
click at [1407, 379] on icon "Next image" at bounding box center [1410, 375] width 20 height 20
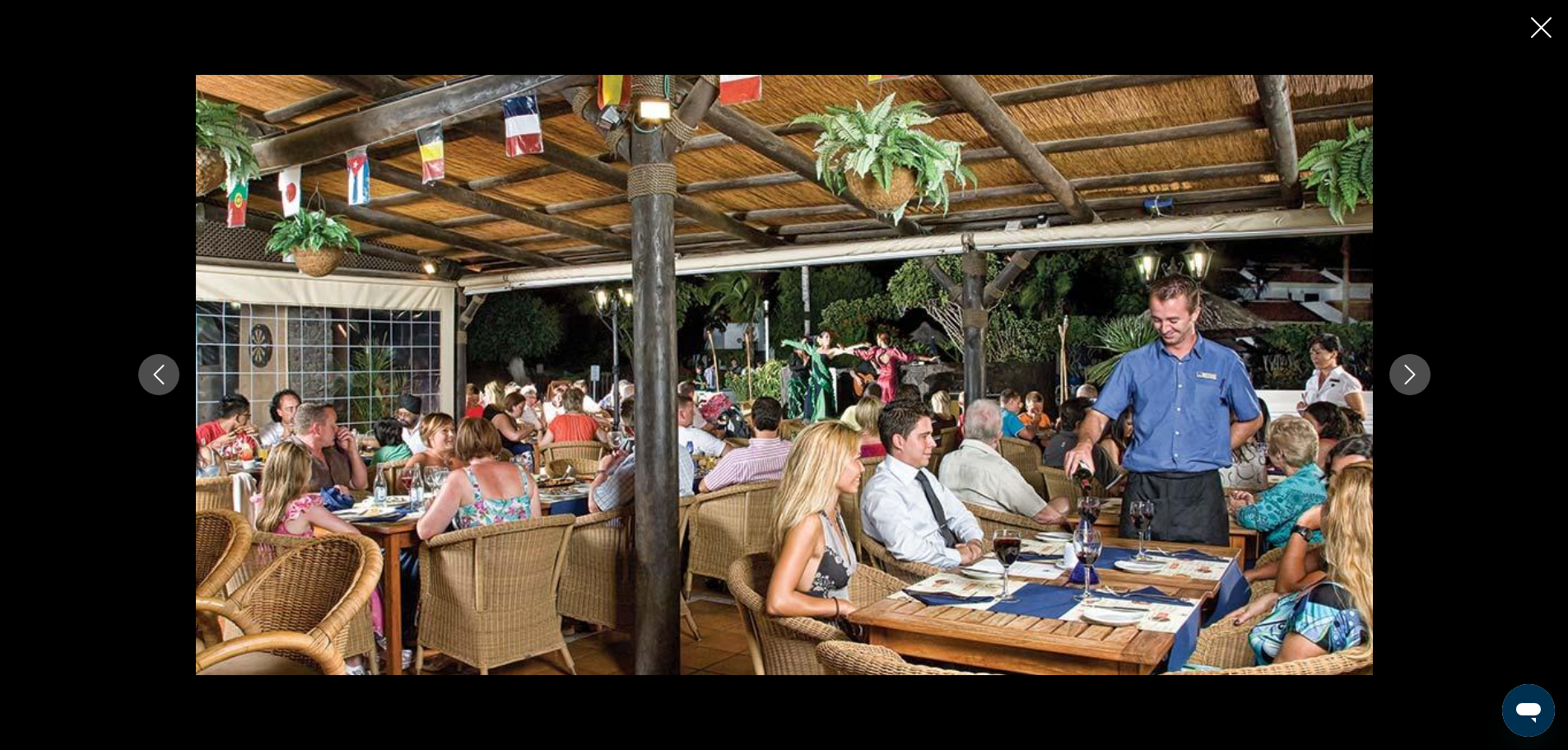
click at [1541, 27] on icon "Close slideshow" at bounding box center [1541, 27] width 21 height 21
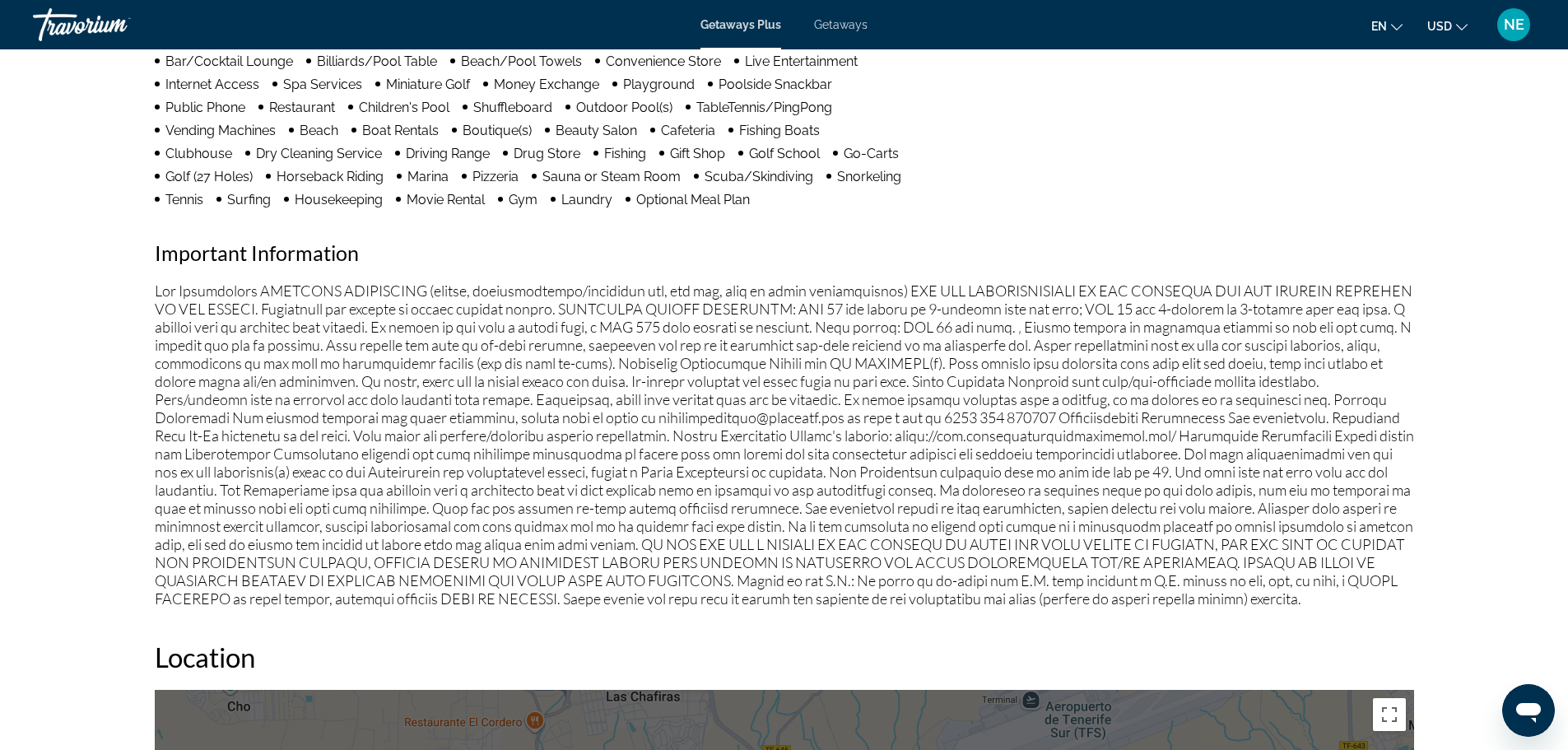
scroll to position [1471, 0]
